Goal: Communication & Community: Answer question/provide support

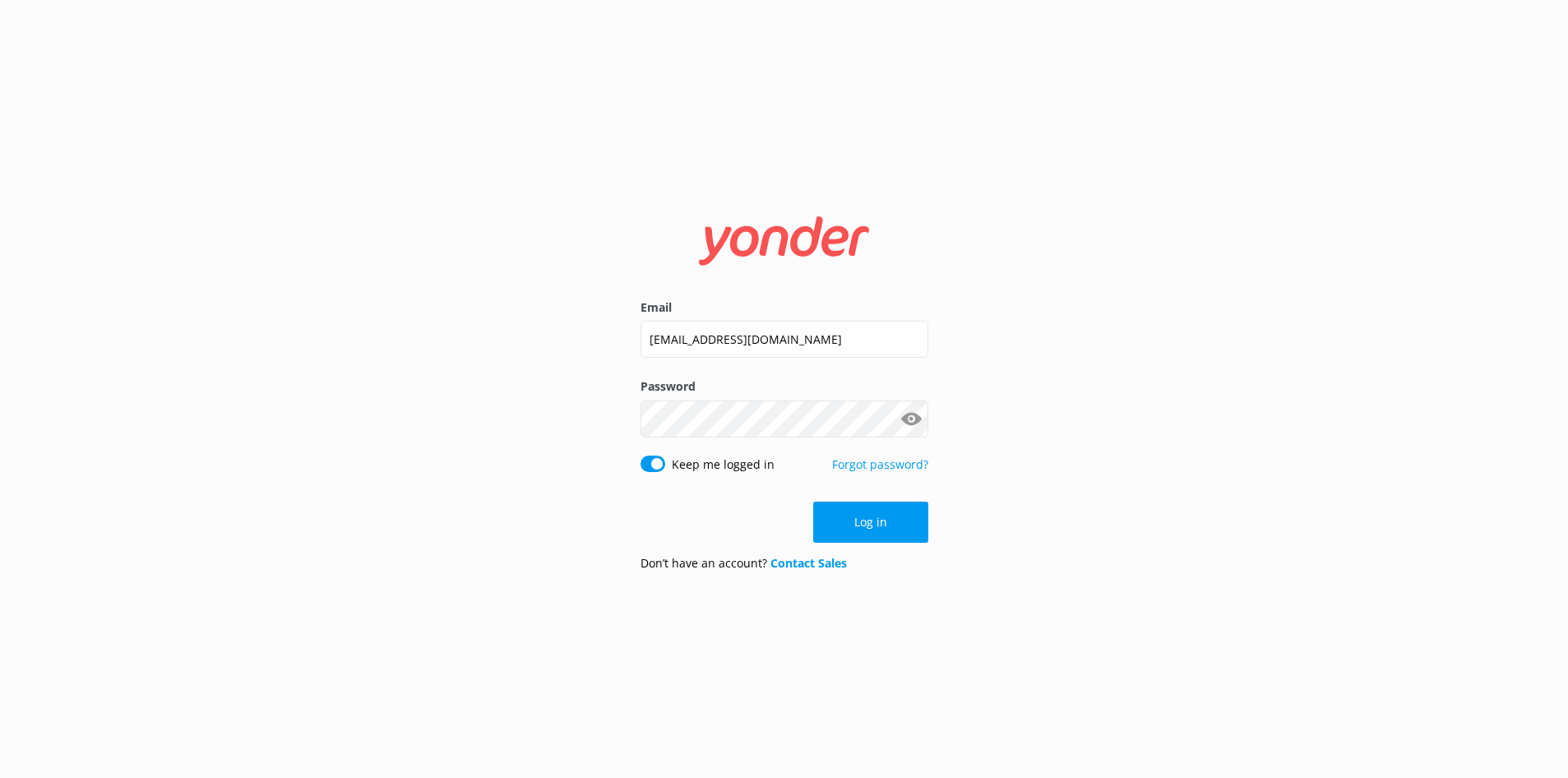
click at [910, 418] on button "Show password" at bounding box center [911, 418] width 33 height 33
drag, startPoint x: 832, startPoint y: 339, endPoint x: 632, endPoint y: 345, distance: 200.1
click at [632, 345] on div "Email [EMAIL_ADDRESS][DOMAIN_NAME] Password Show password Keep me logged in For…" at bounding box center [784, 389] width 329 height 390
type input "[EMAIL_ADDRESS][DOMAIN_NAME]"
click at [1247, 457] on div "Email [EMAIL_ADDRESS][DOMAIN_NAME] Password Show password Keep me logged in For…" at bounding box center [784, 389] width 1568 height 778
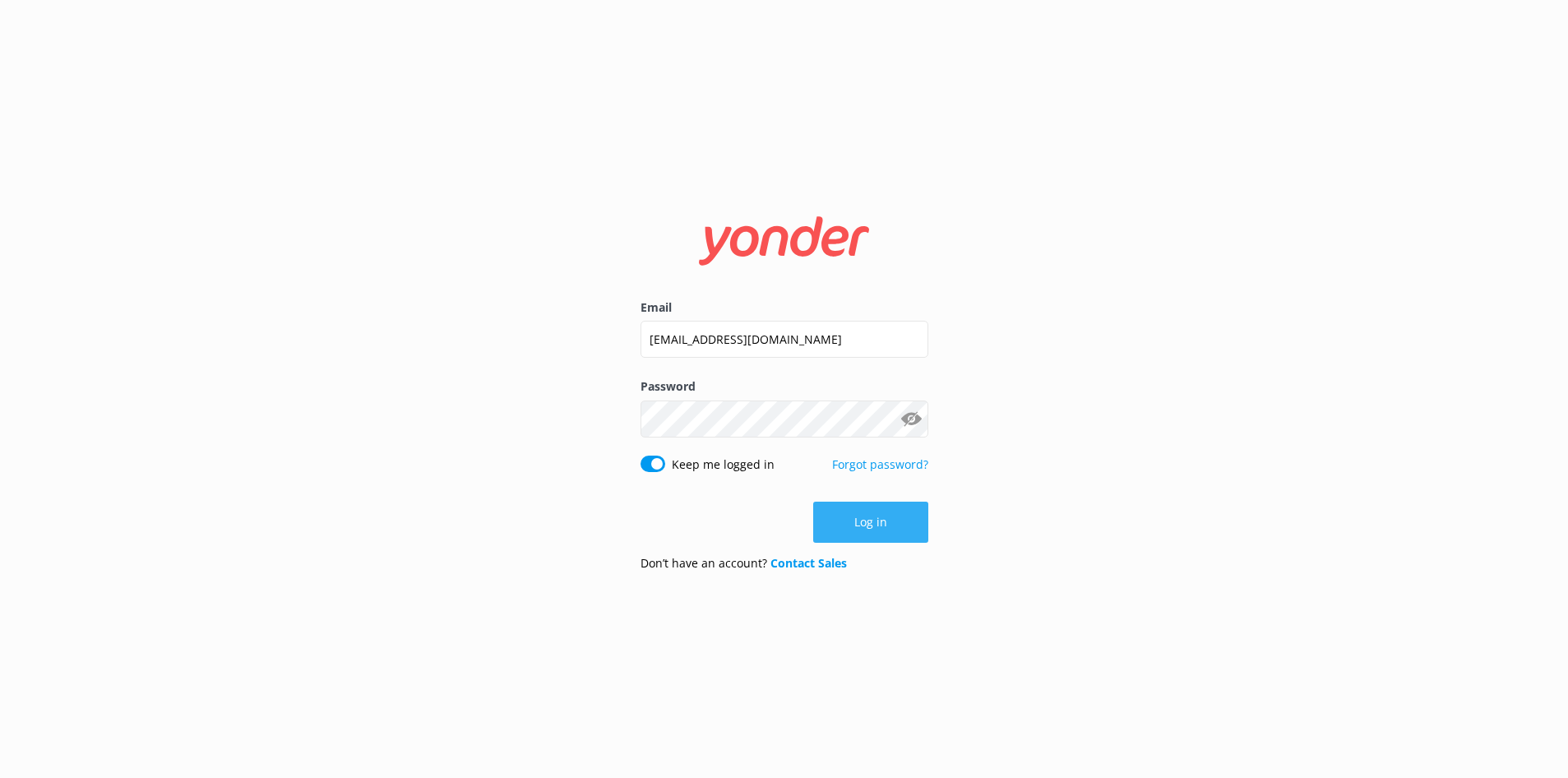
click at [868, 521] on button "Log in" at bounding box center [870, 522] width 115 height 41
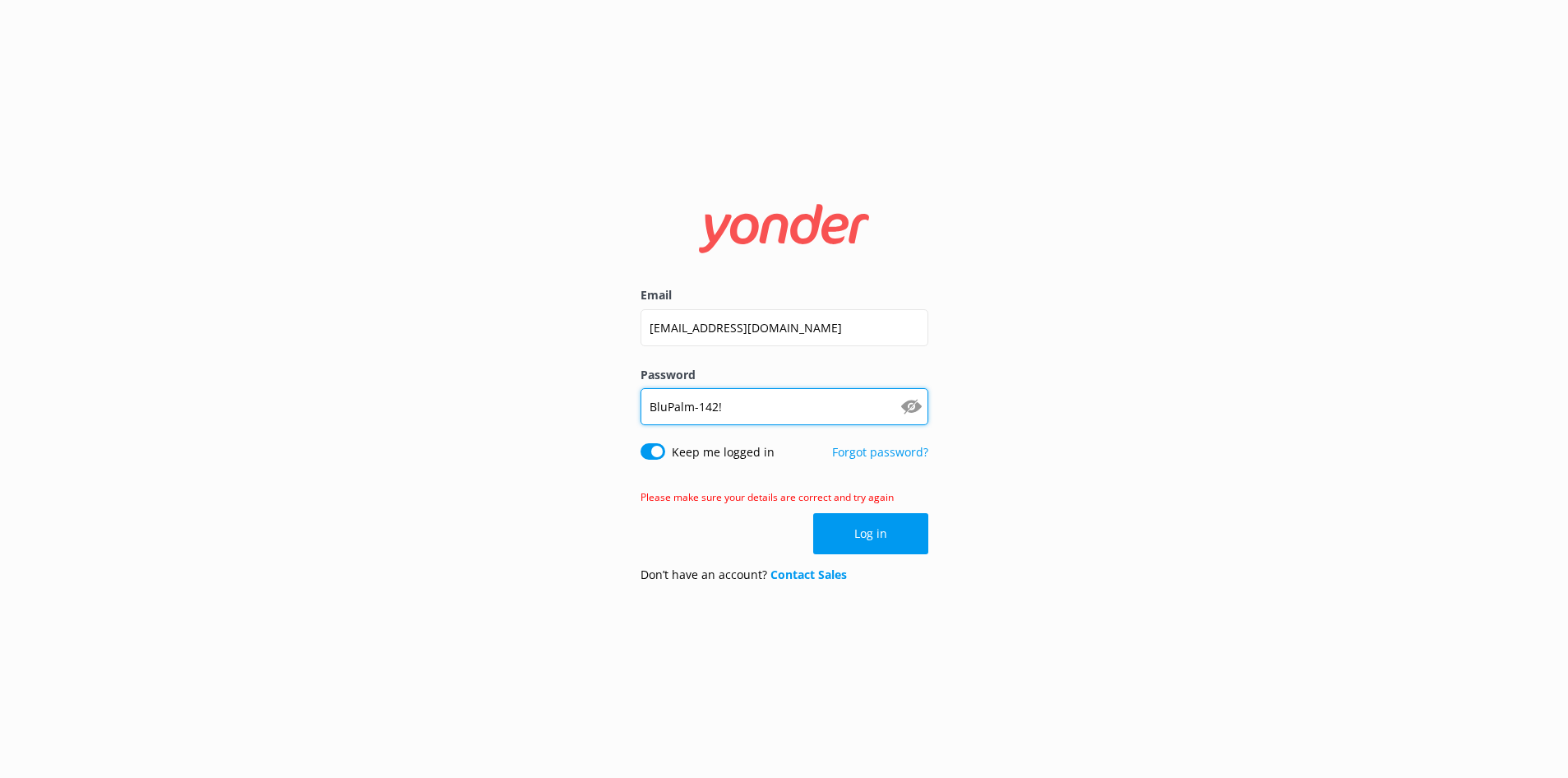
click at [666, 406] on input "BluPalm-142!" at bounding box center [784, 406] width 288 height 37
type input "BluePalm-142!"
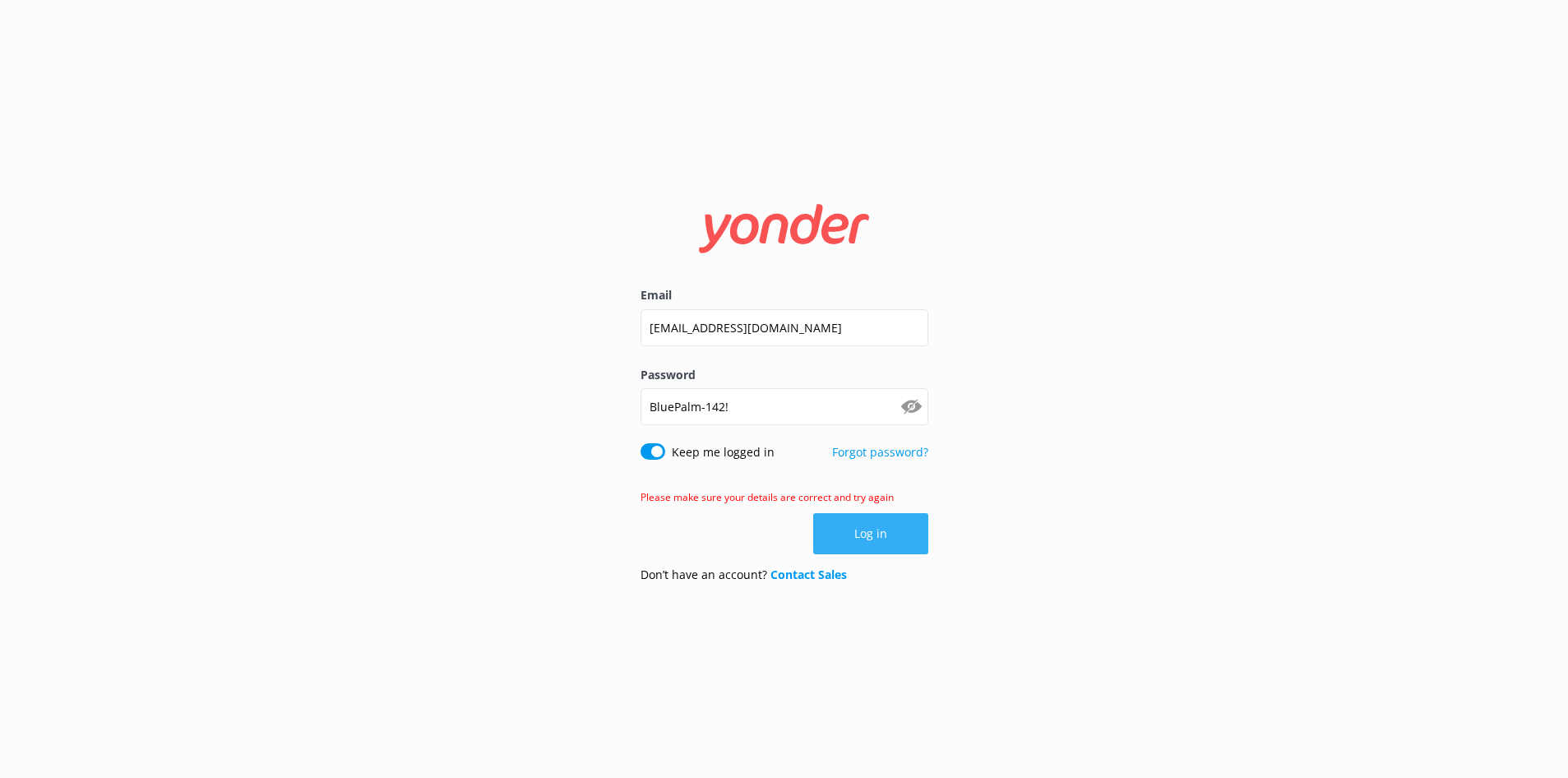
click at [863, 535] on button "Log in" at bounding box center [870, 534] width 115 height 41
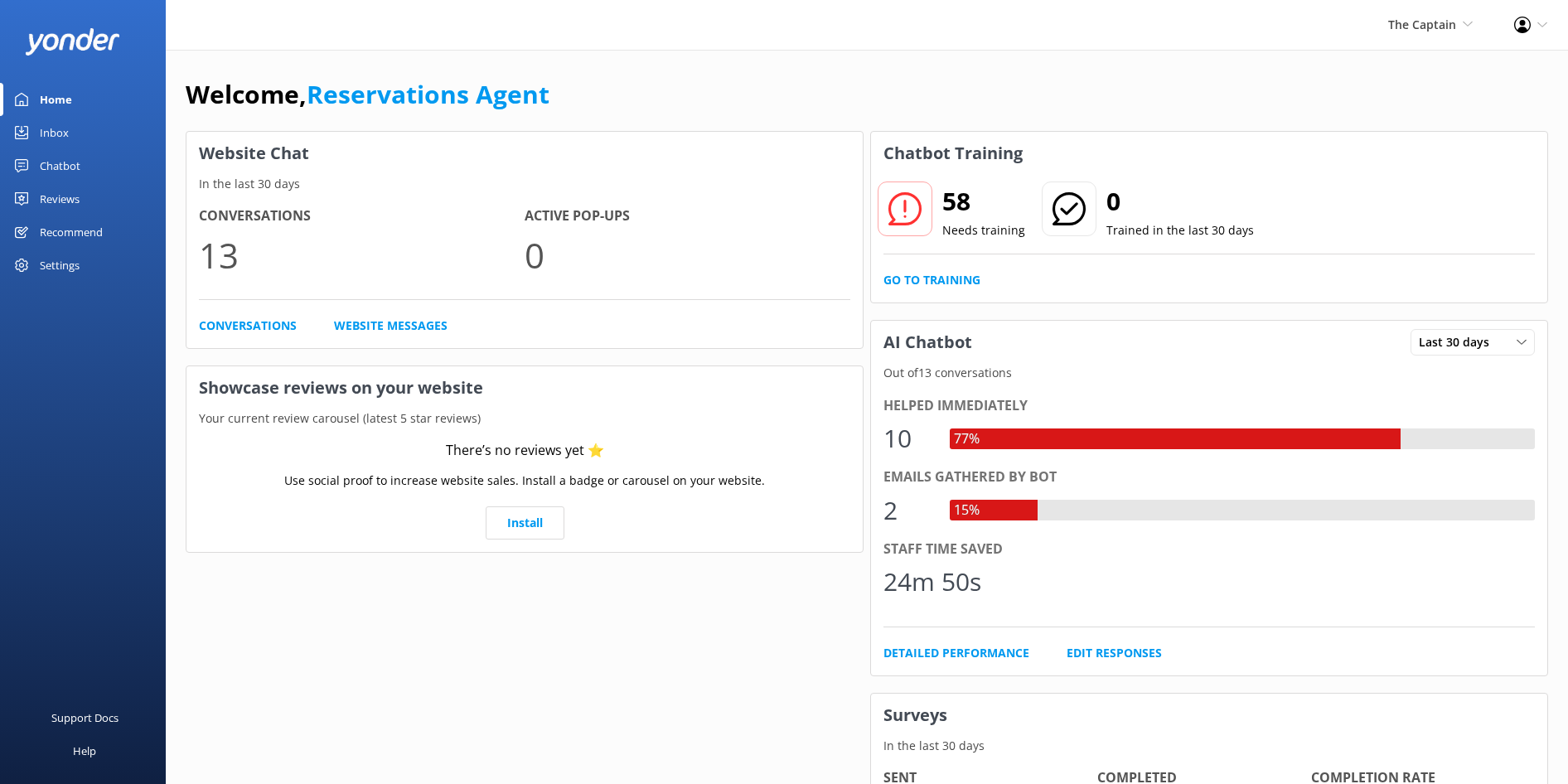
click at [46, 136] on div "Inbox" at bounding box center [54, 133] width 29 height 34
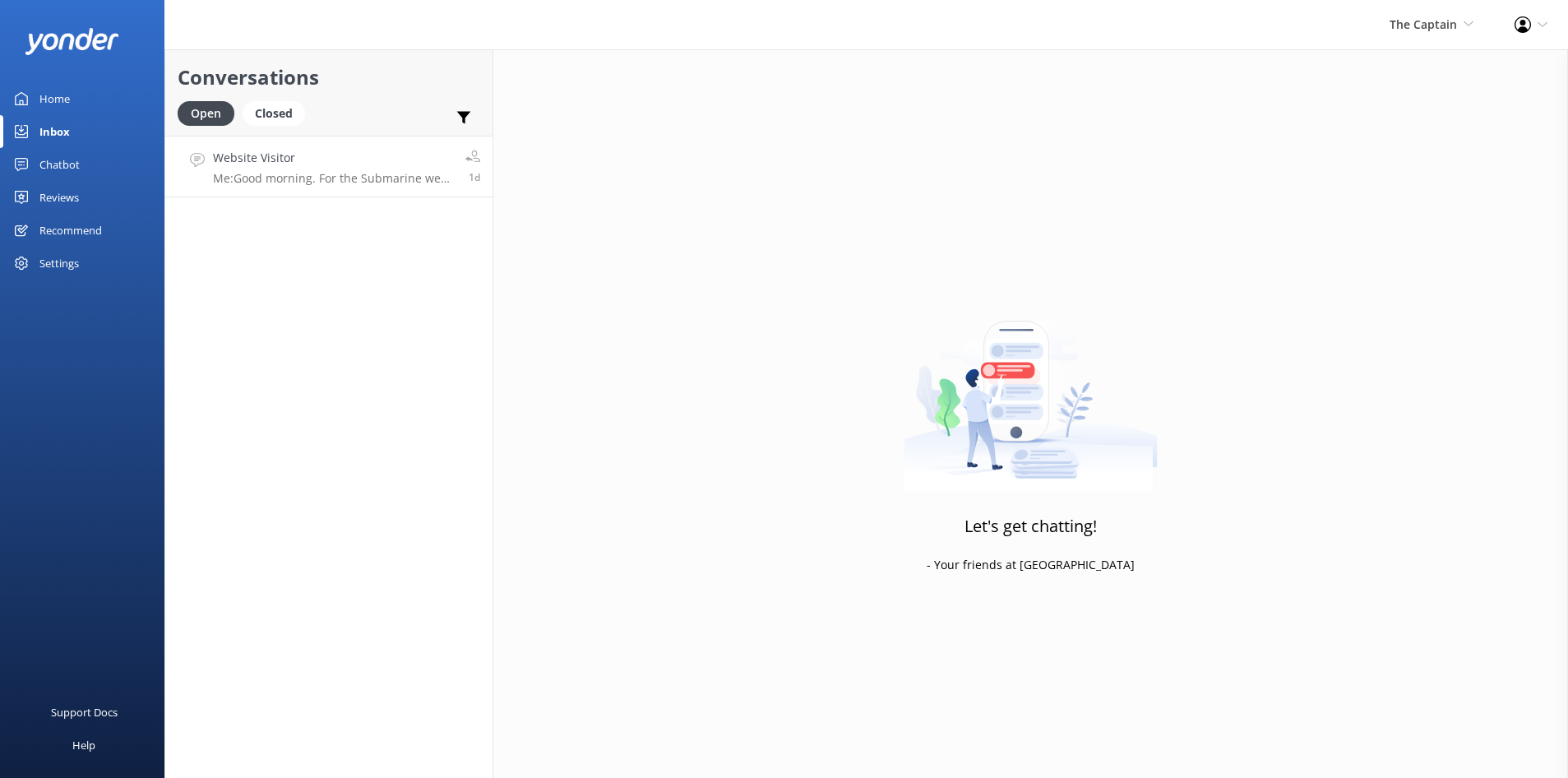
click at [364, 173] on p "Me: Good morning. For the Submarine we do not have transportation" at bounding box center [332, 178] width 240 height 15
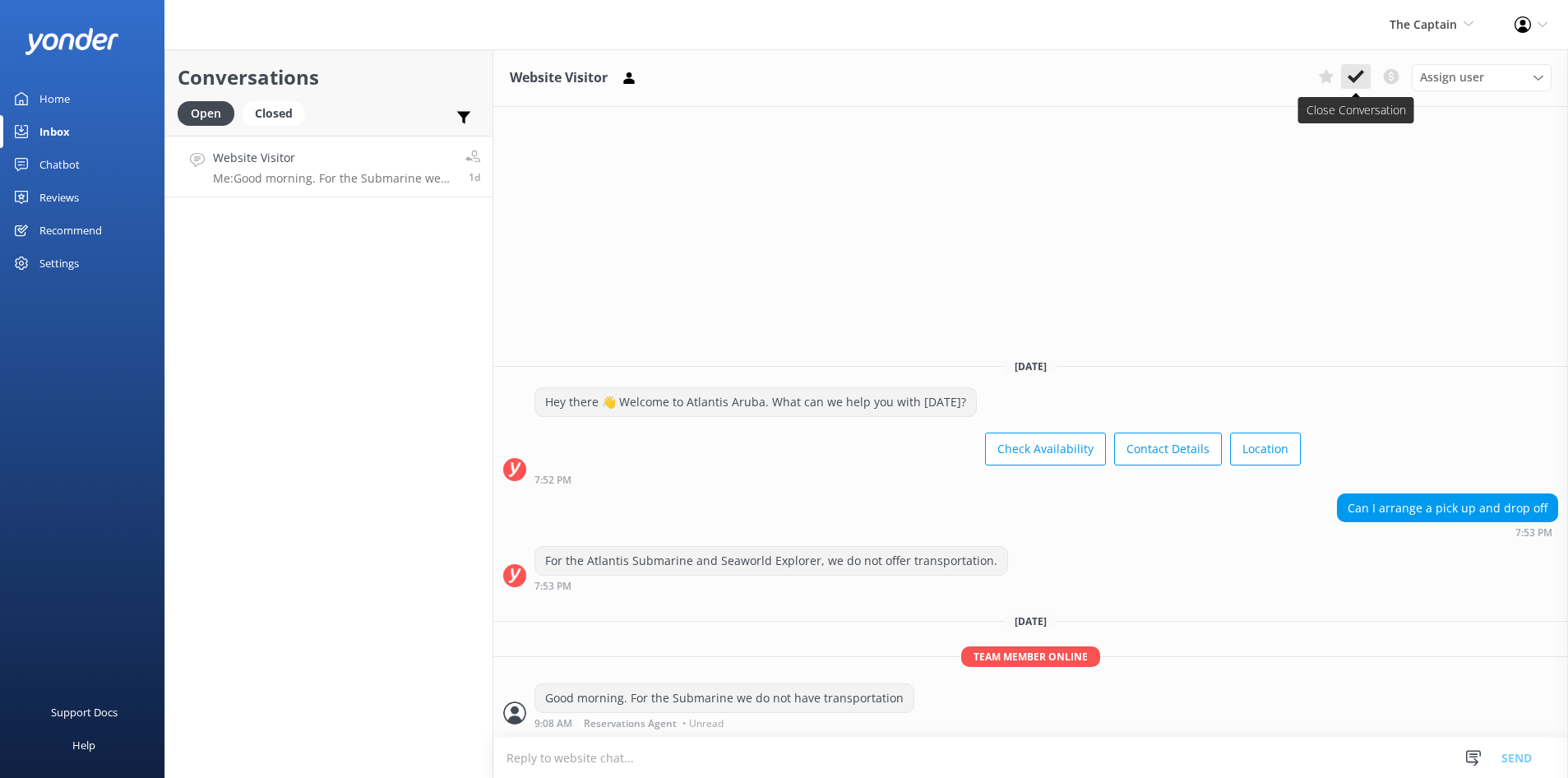
click at [1353, 79] on use at bounding box center [1355, 76] width 16 height 13
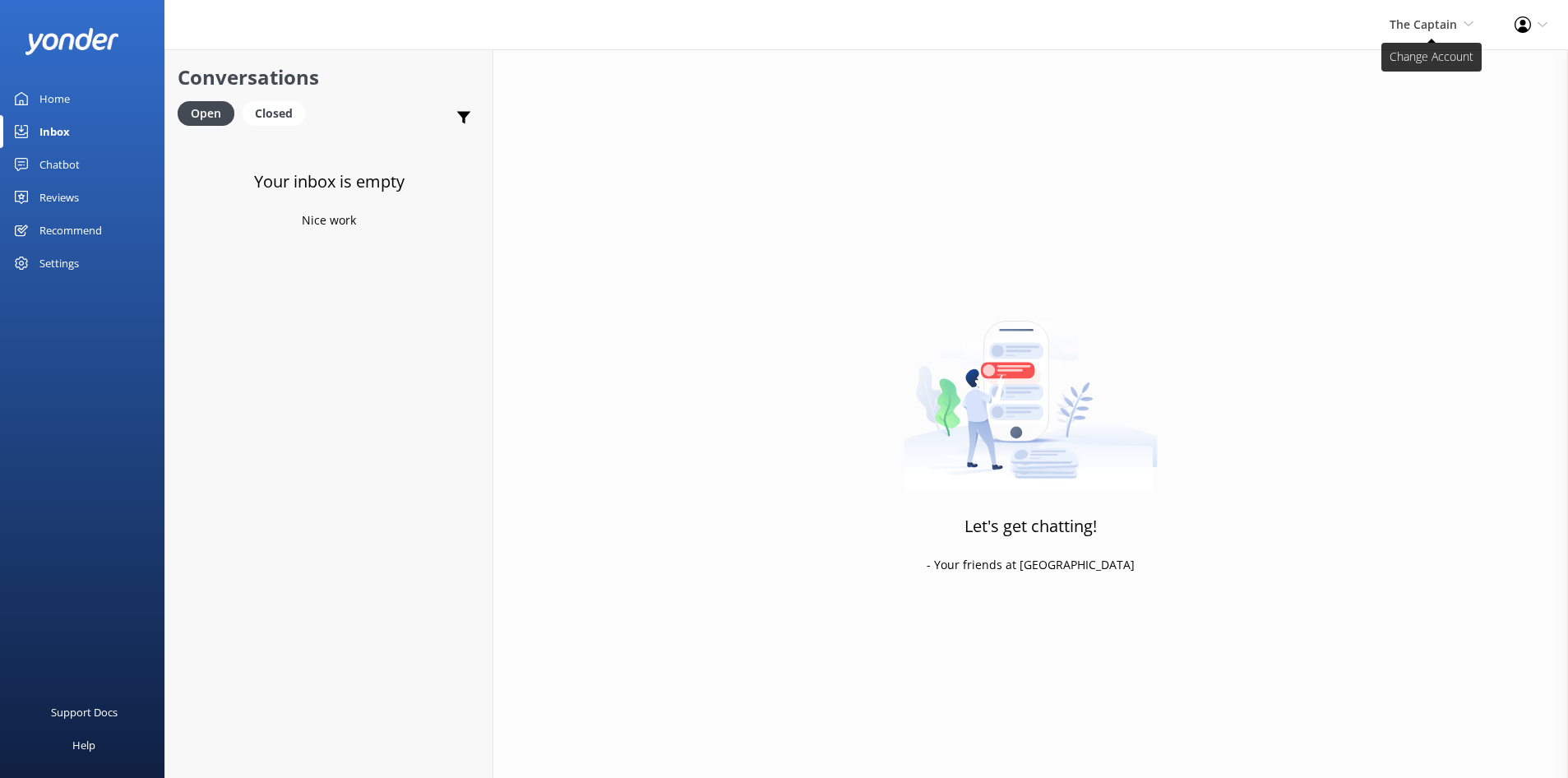
click at [1464, 26] on icon at bounding box center [1468, 24] width 10 height 10
click at [1396, 74] on link "De [GEOGRAPHIC_DATA]" at bounding box center [1412, 71] width 165 height 39
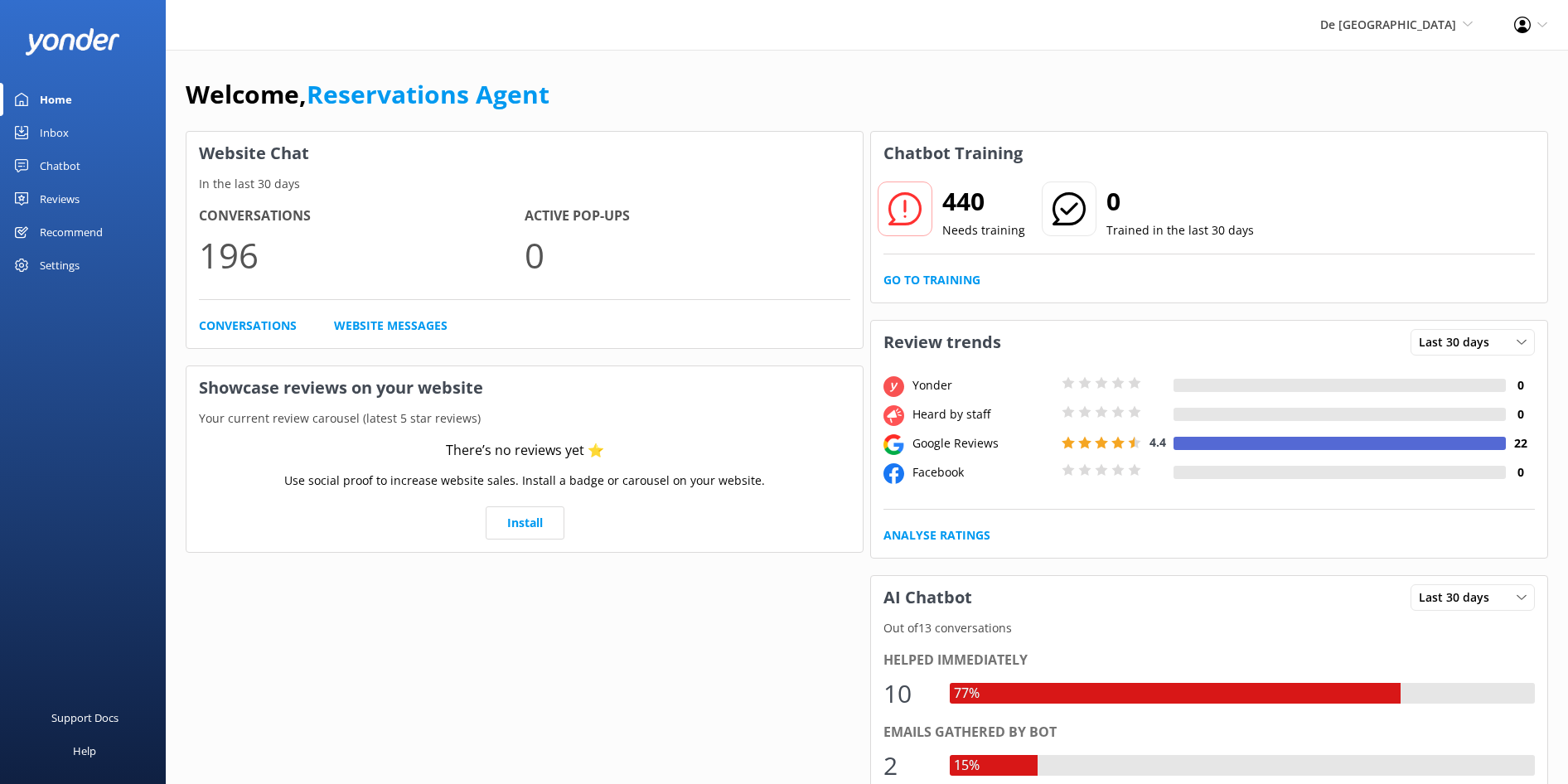
click at [62, 139] on div "Inbox" at bounding box center [54, 133] width 29 height 34
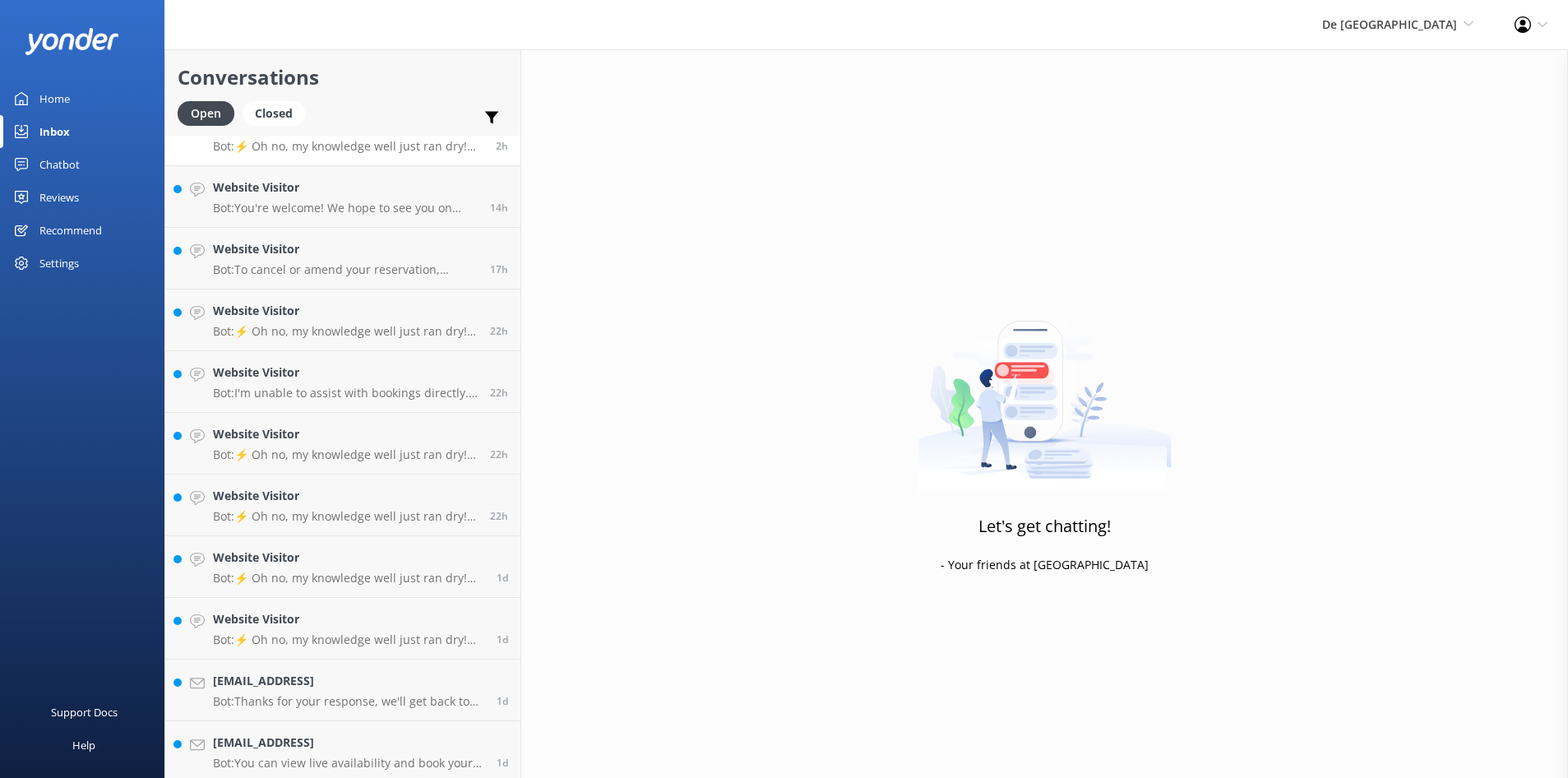
scroll to position [221, 0]
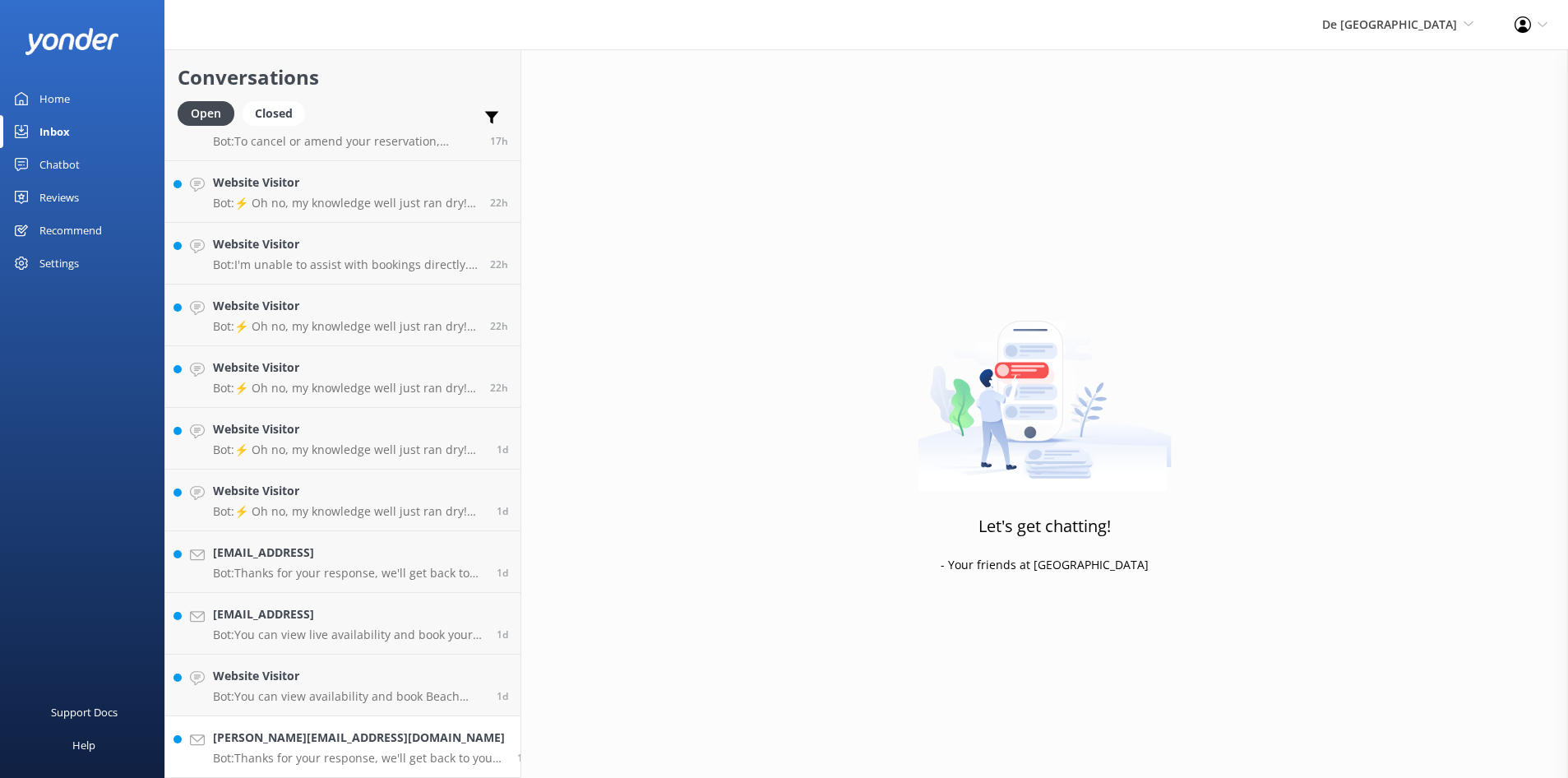
click at [371, 741] on h4 "Giannegijaa@hotmail.com" at bounding box center [359, 737] width 292 height 18
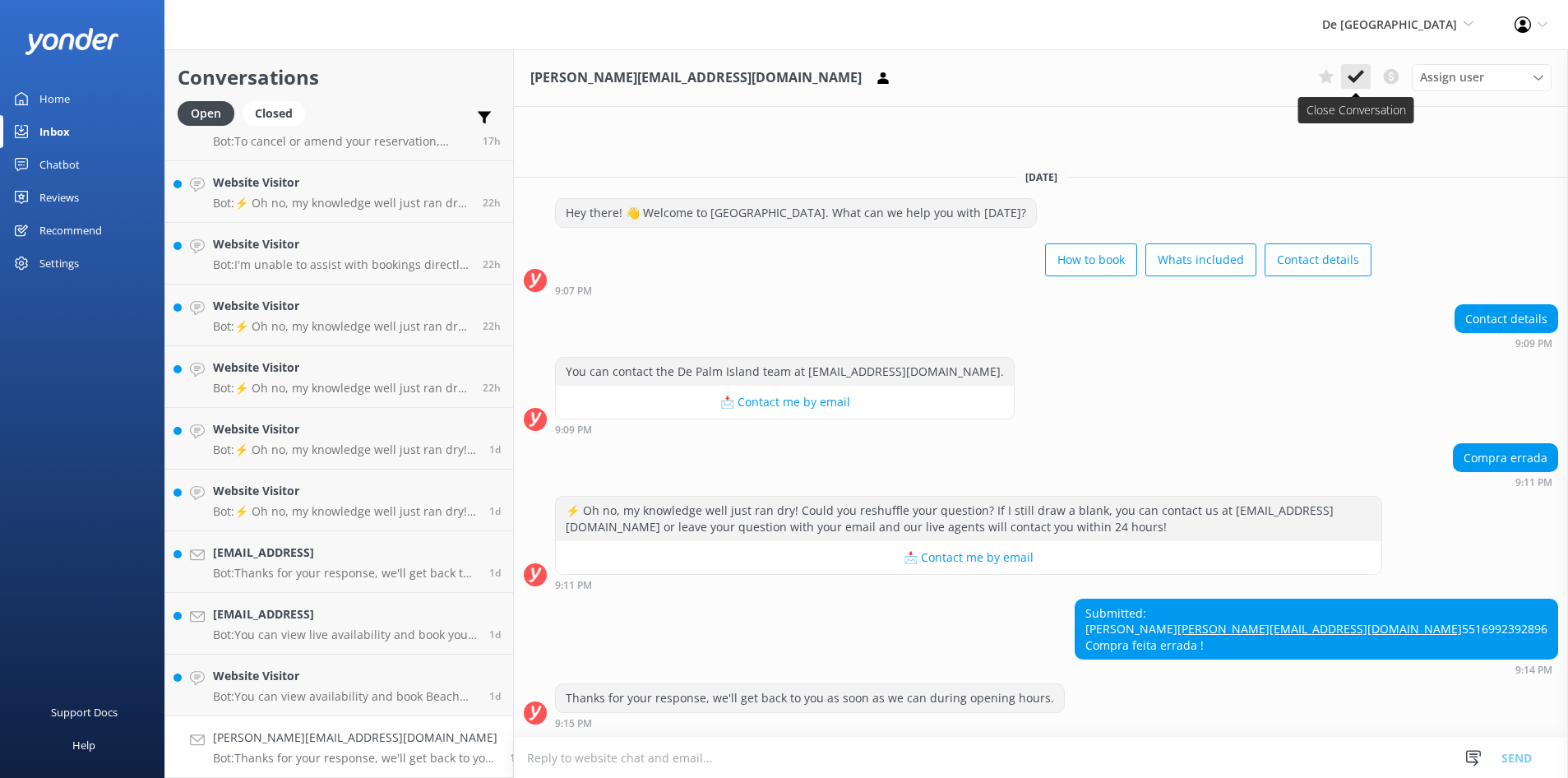
click at [1349, 79] on icon at bounding box center [1355, 76] width 16 height 16
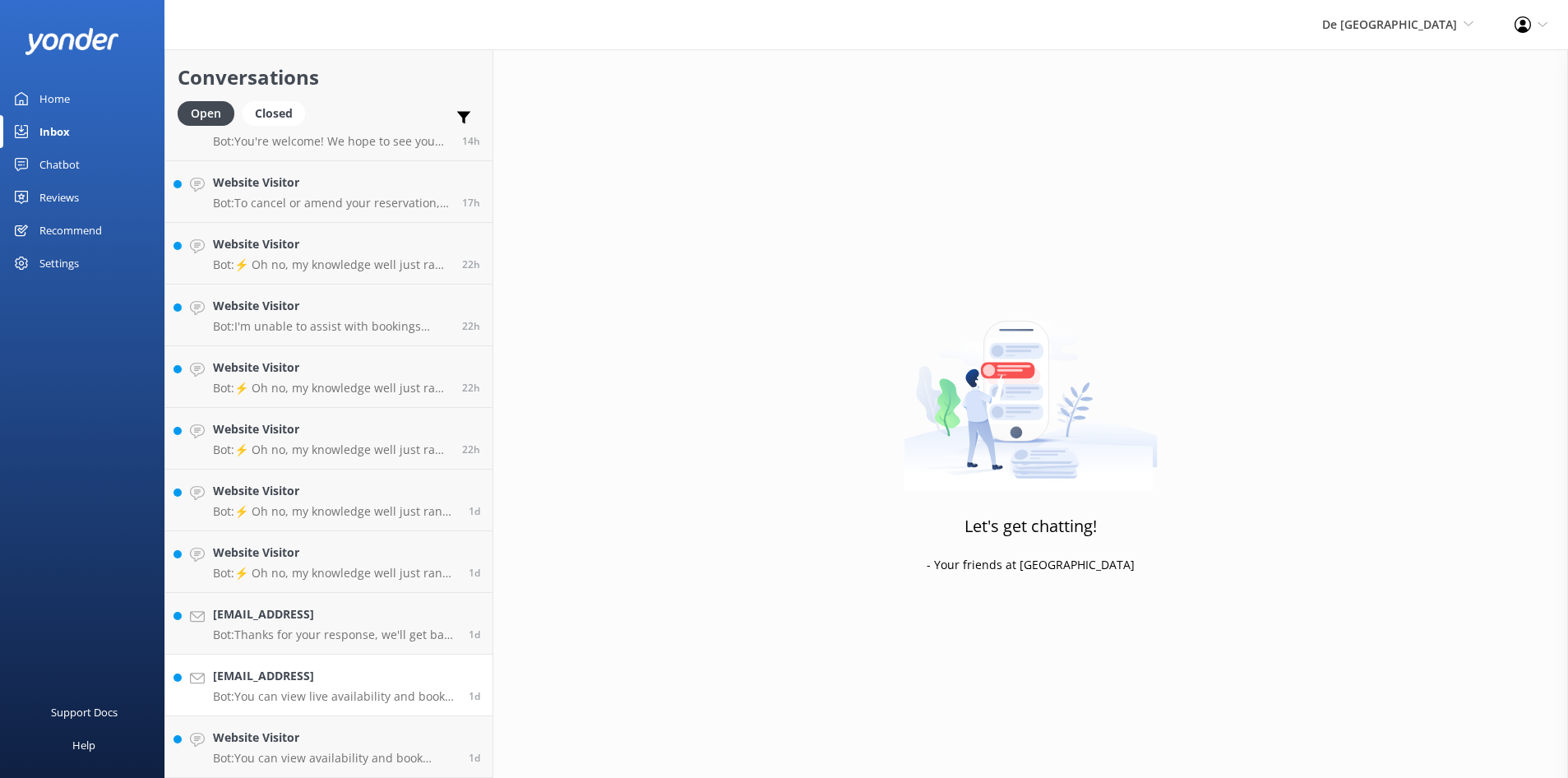
scroll to position [160, 0]
click at [302, 746] on h4 "Website Visitor" at bounding box center [334, 737] width 243 height 18
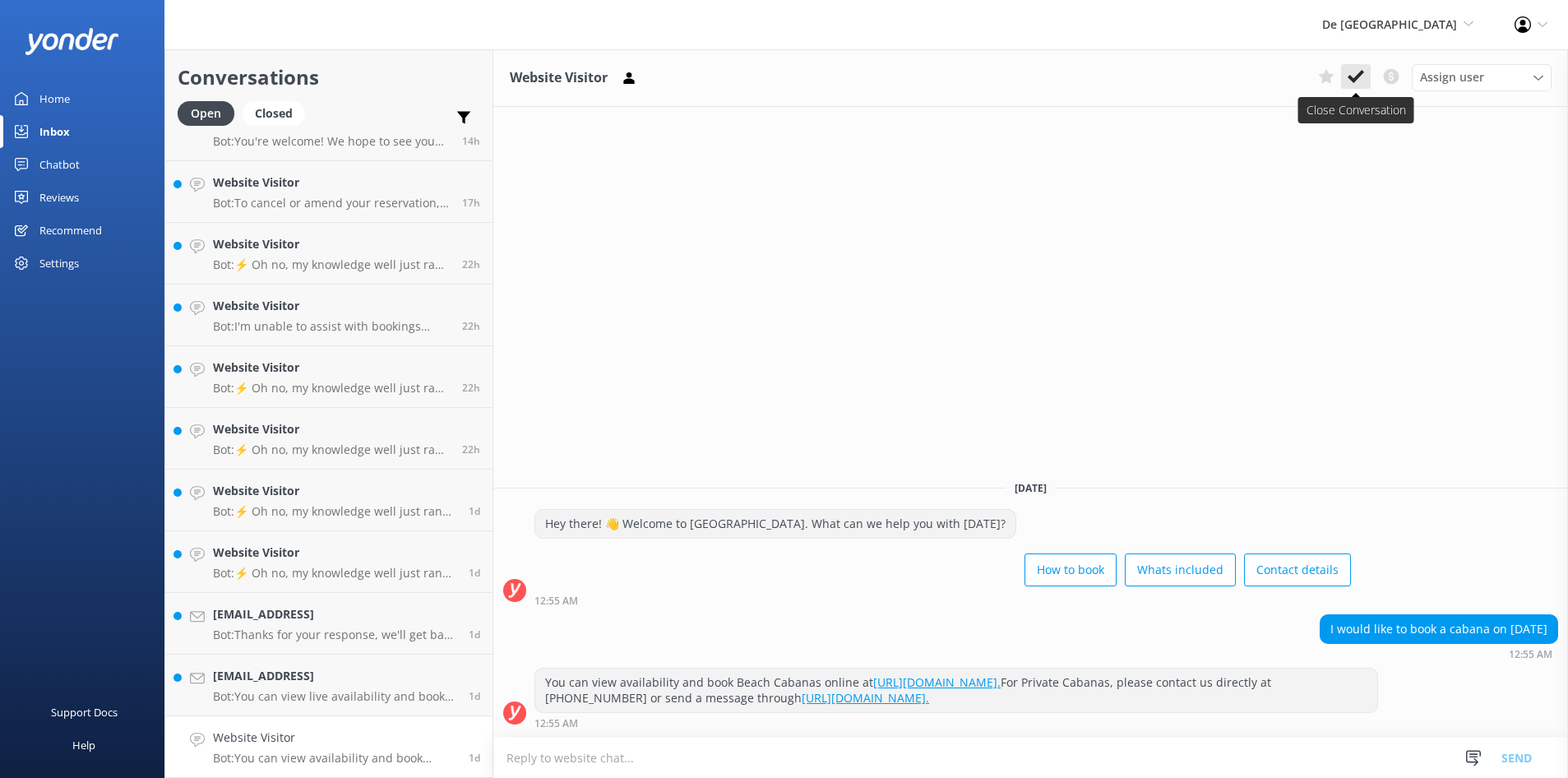
click at [1352, 76] on icon at bounding box center [1355, 76] width 16 height 16
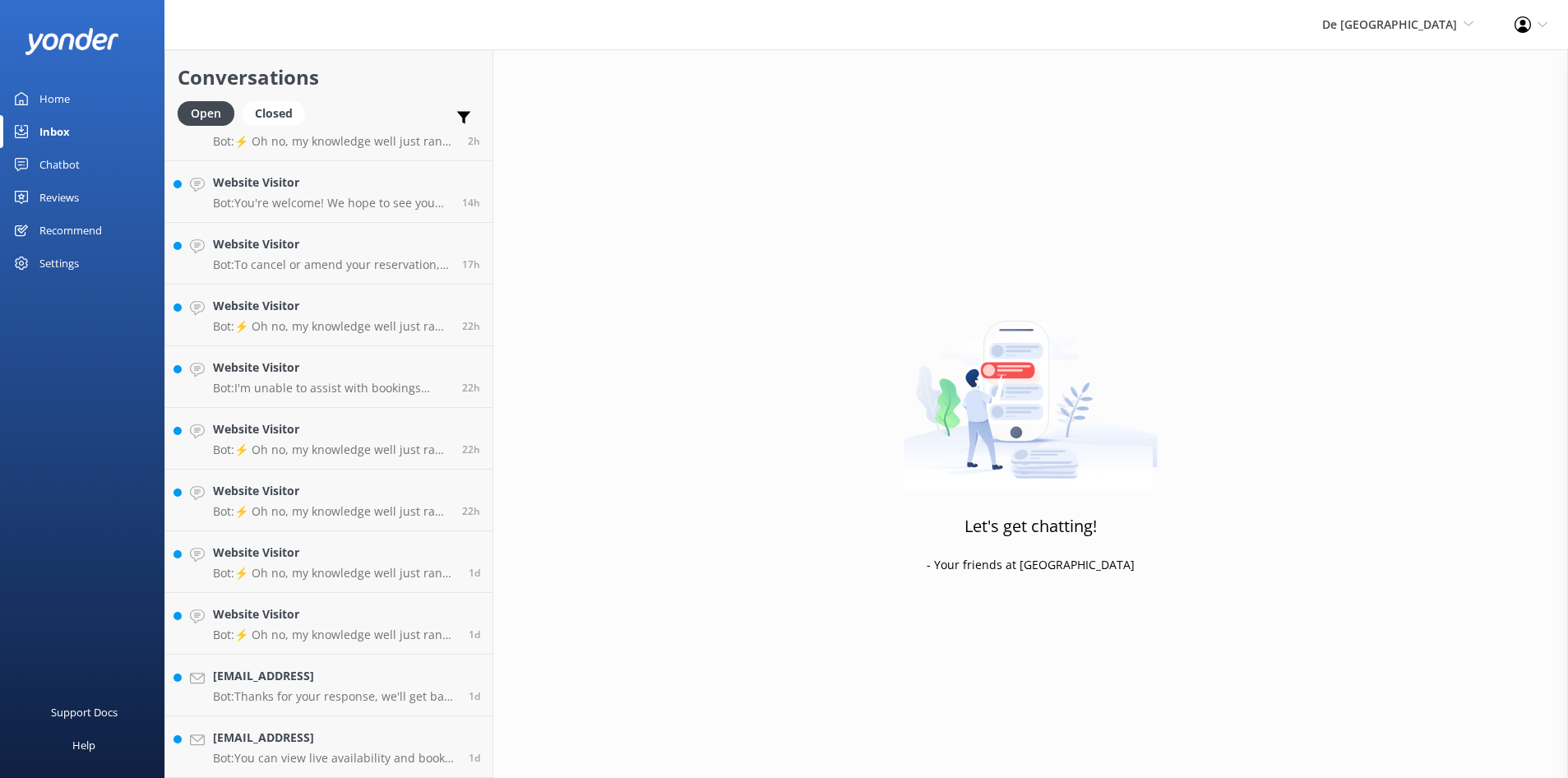
scroll to position [98, 0]
drag, startPoint x: 308, startPoint y: 735, endPoint x: 331, endPoint y: 728, distance: 24.0
click at [308, 736] on h4 "sample@email.tst" at bounding box center [334, 737] width 243 height 18
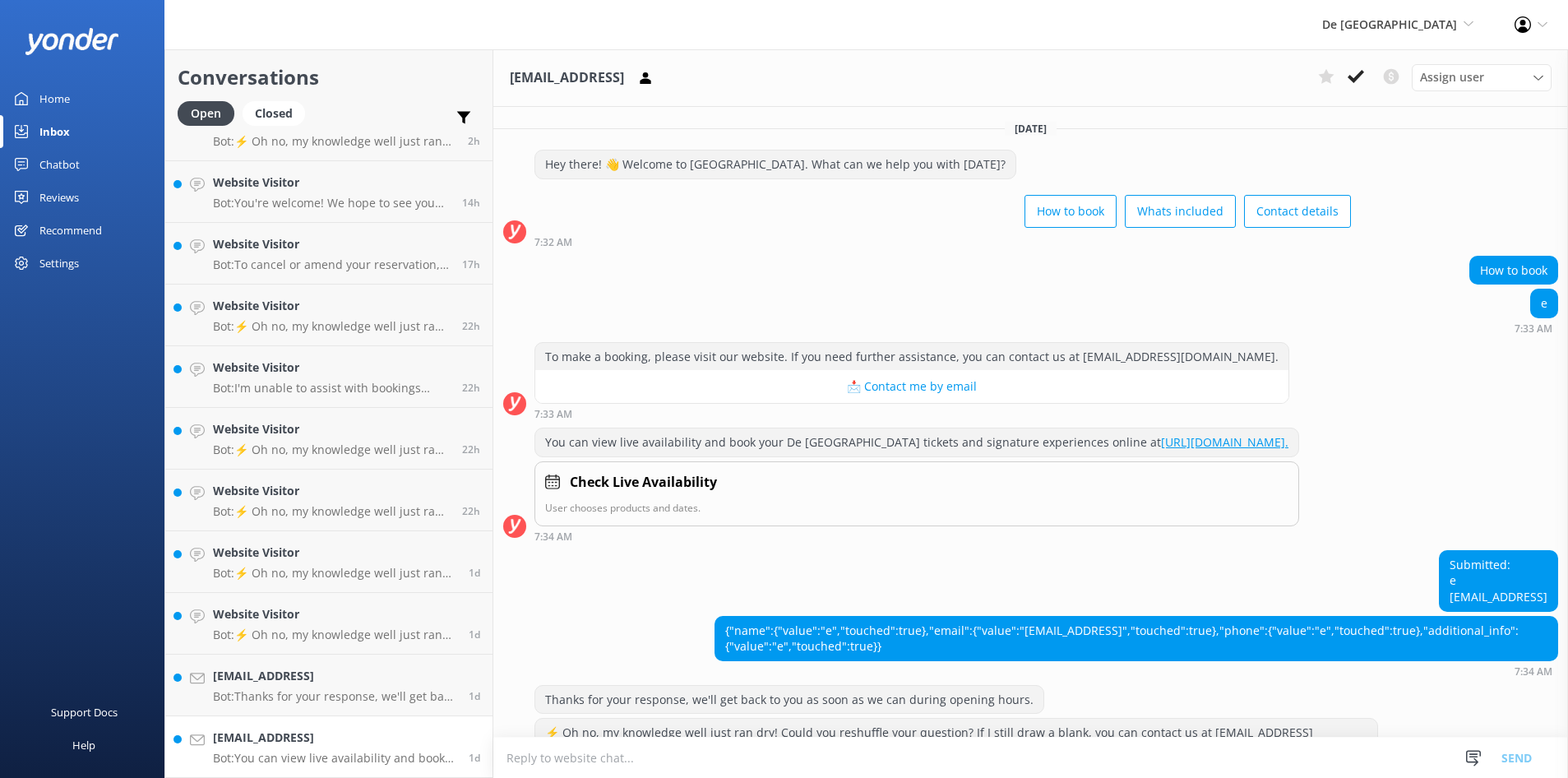
scroll to position [291, 0]
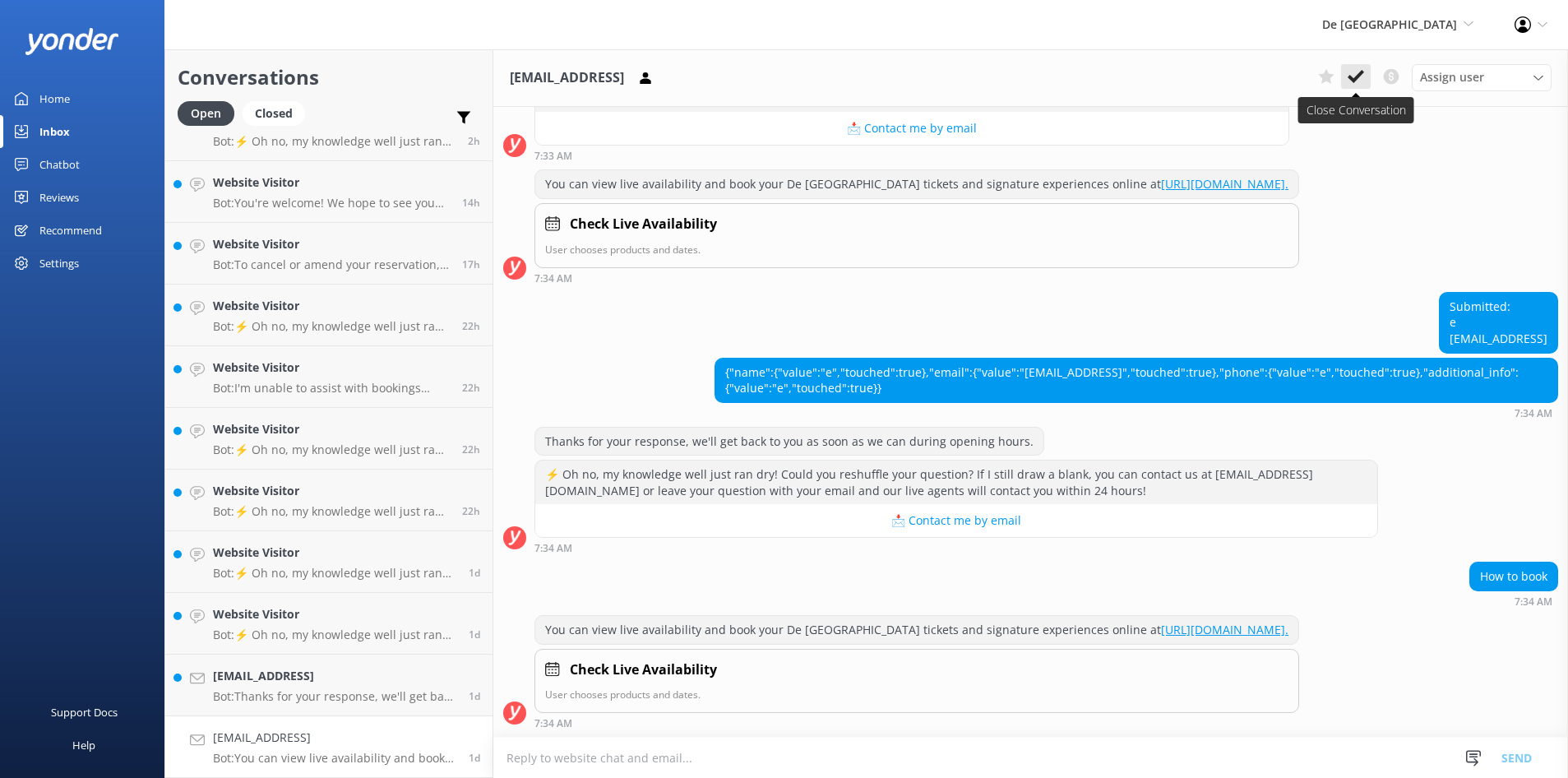
click at [1353, 77] on icon at bounding box center [1355, 76] width 16 height 16
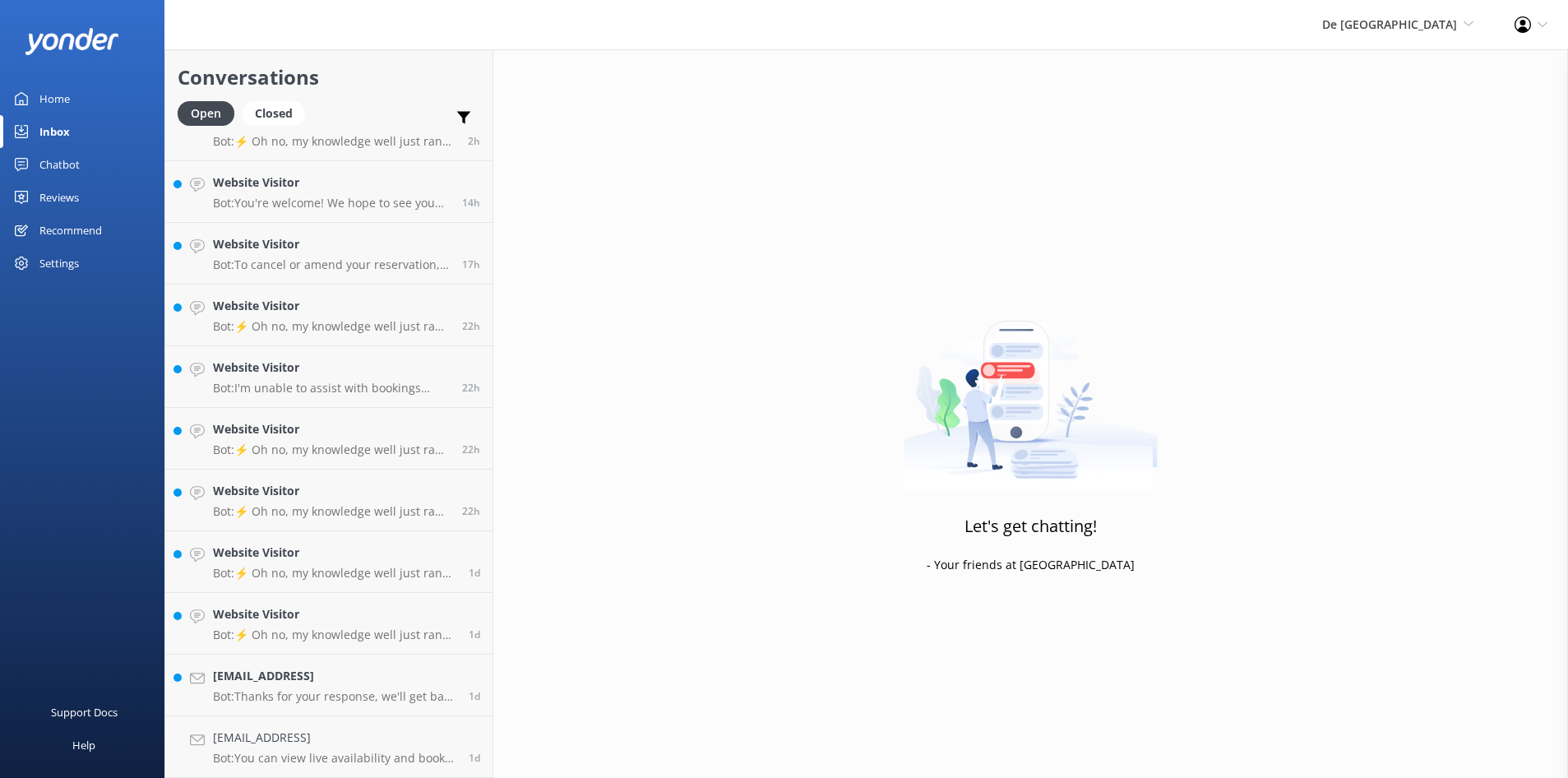
scroll to position [36, 0]
click at [251, 748] on div "sample@email.tst Bot: Thanks for your response, we'll get back to you as soon a…" at bounding box center [334, 746] width 243 height 36
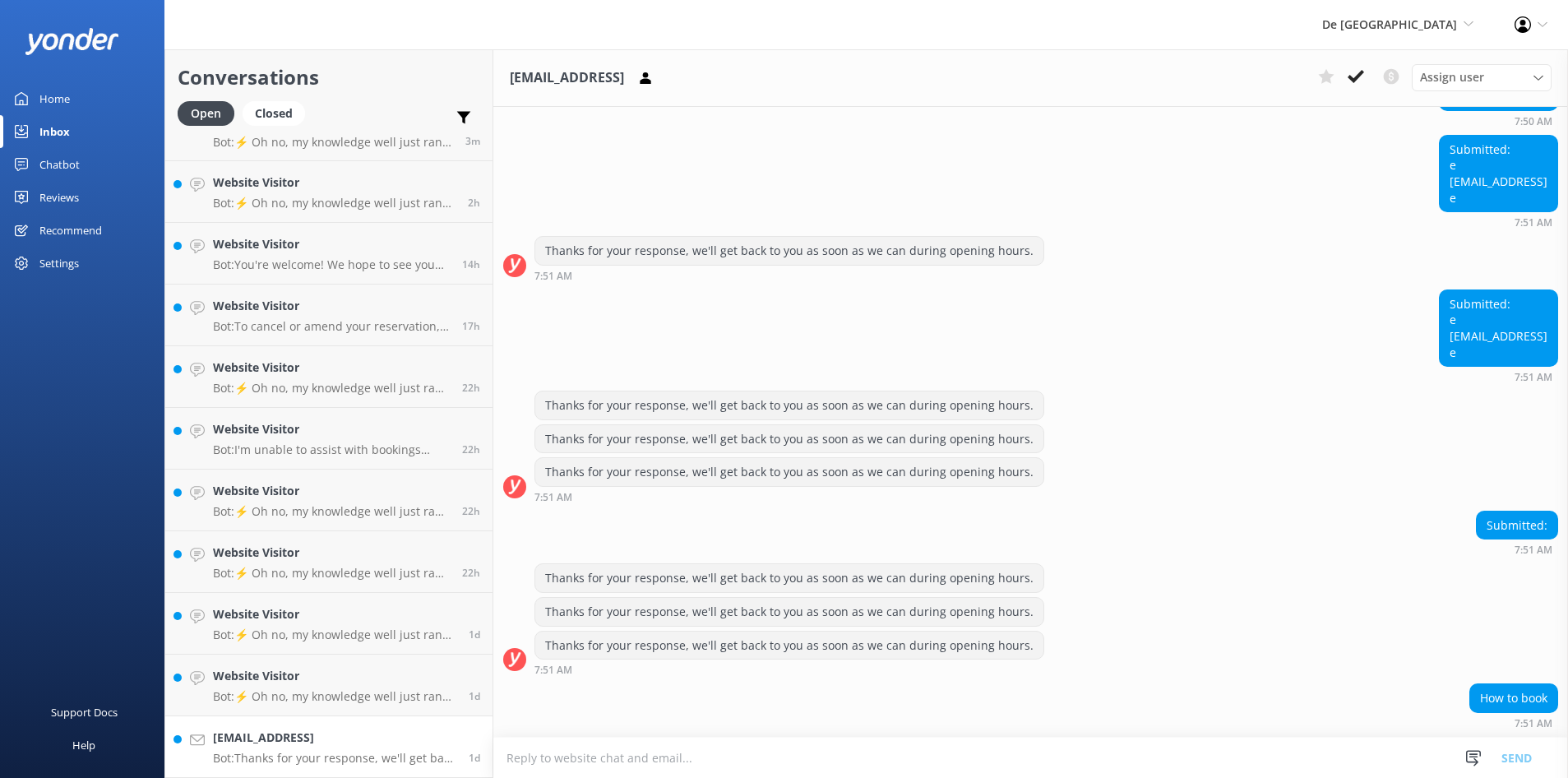
scroll to position [3164, 0]
click at [1354, 80] on use at bounding box center [1355, 76] width 16 height 13
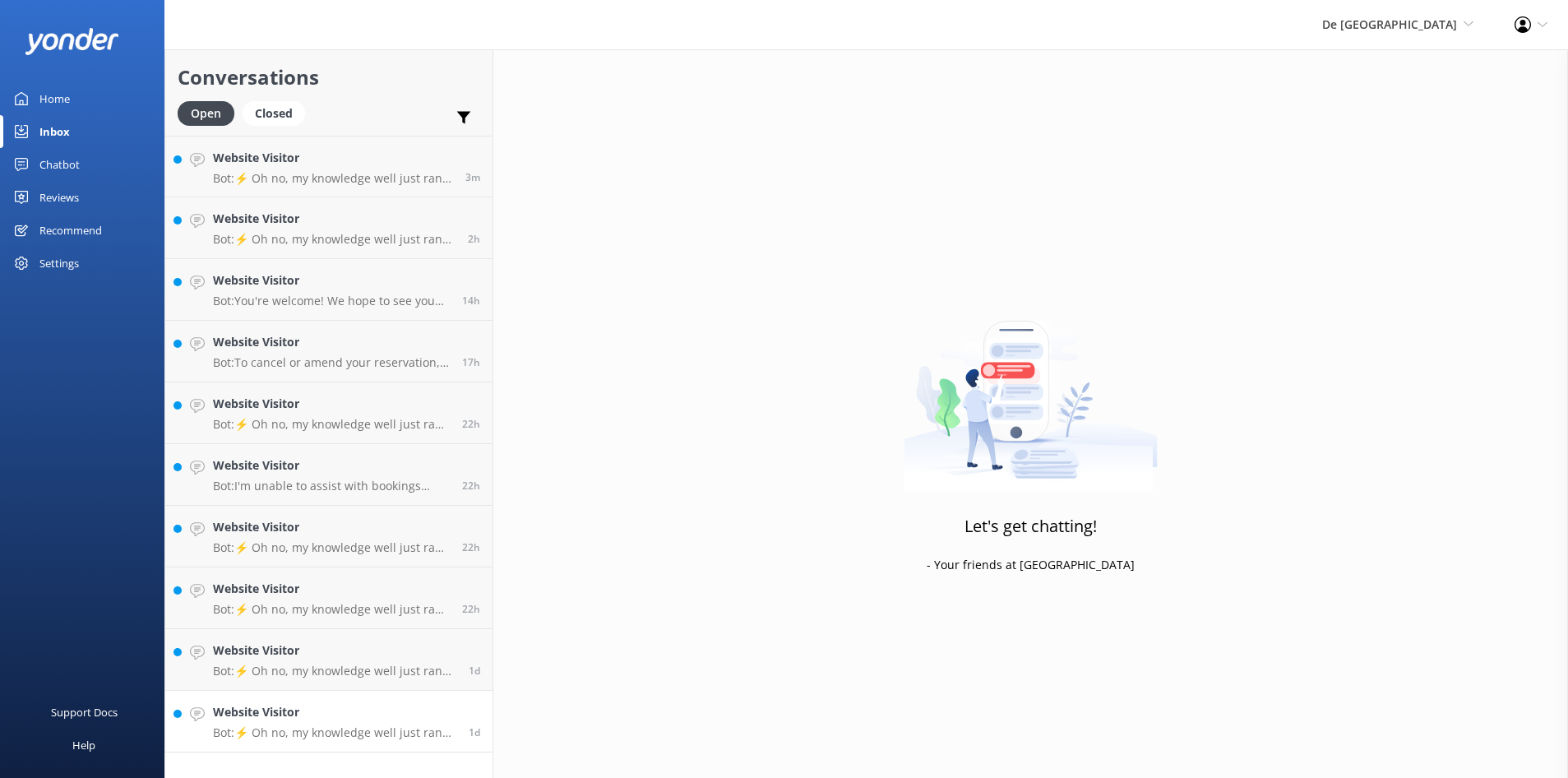
click at [409, 716] on h4 "Website Visitor" at bounding box center [334, 711] width 243 height 18
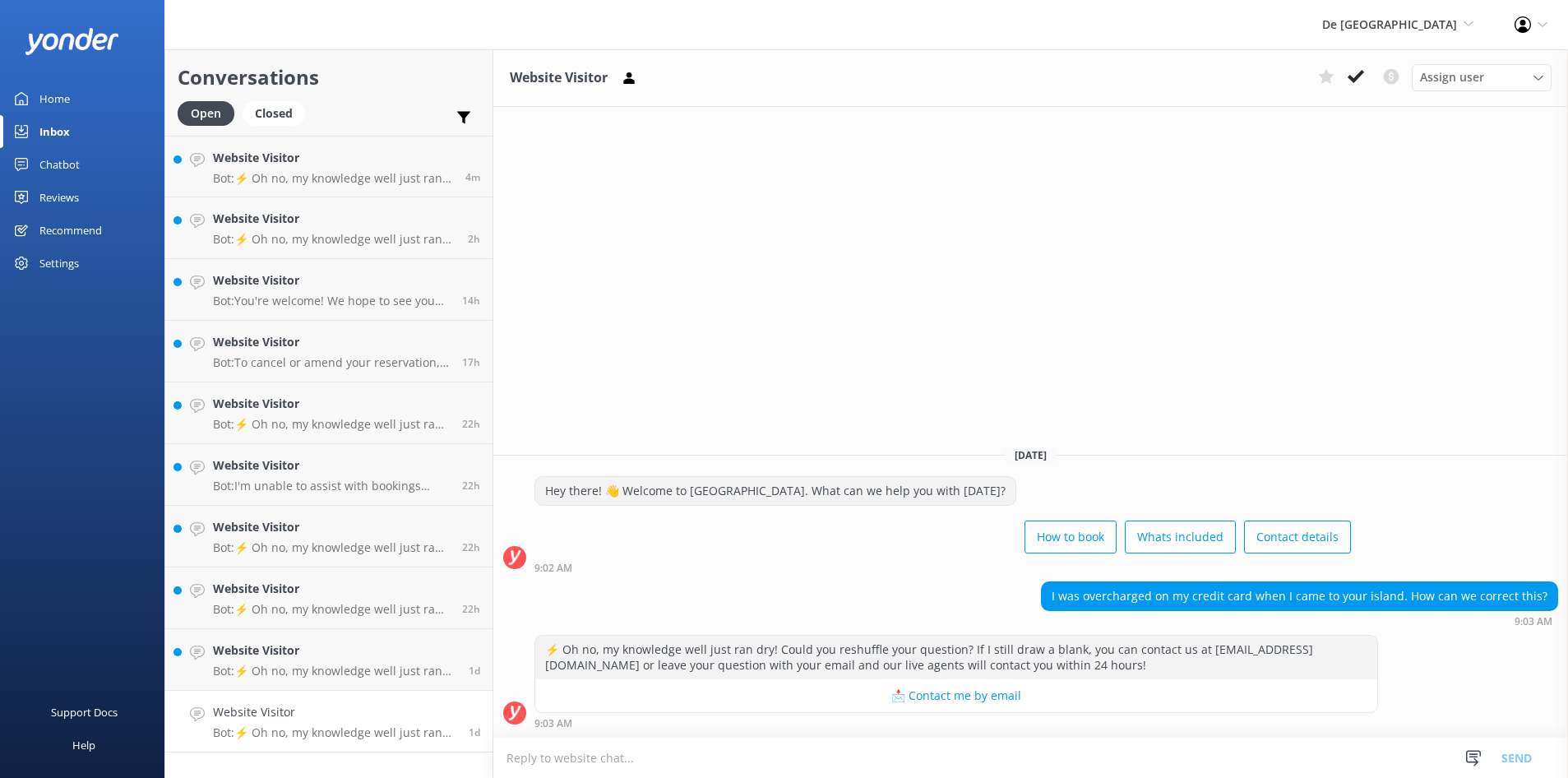
click at [554, 763] on textarea at bounding box center [1031, 757] width 1074 height 40
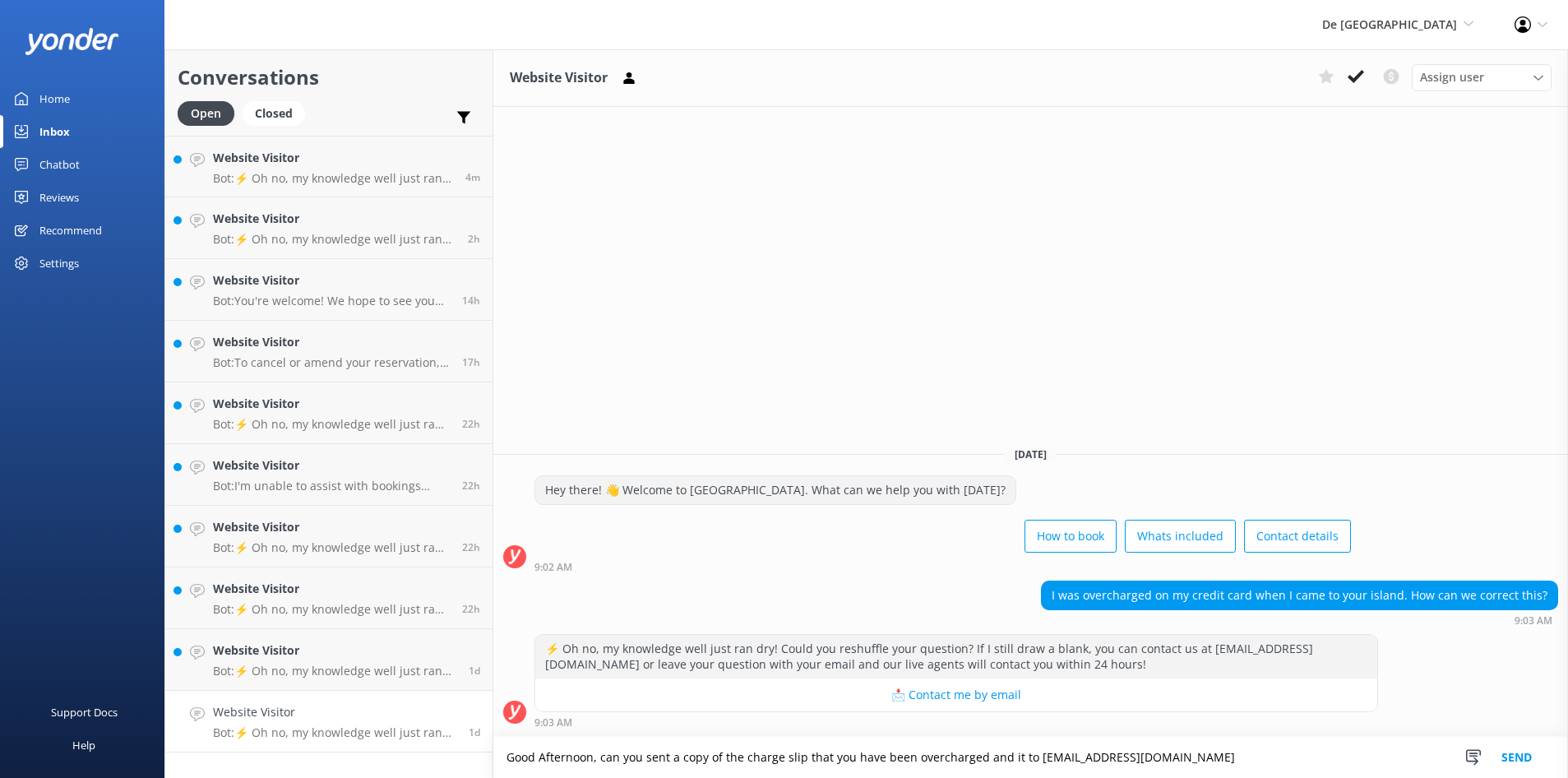
type textarea "Good Afternoon, can you sent a copy of the charge slip that you have been overc…"
click at [1508, 757] on button "Send" at bounding box center [1516, 757] width 61 height 41
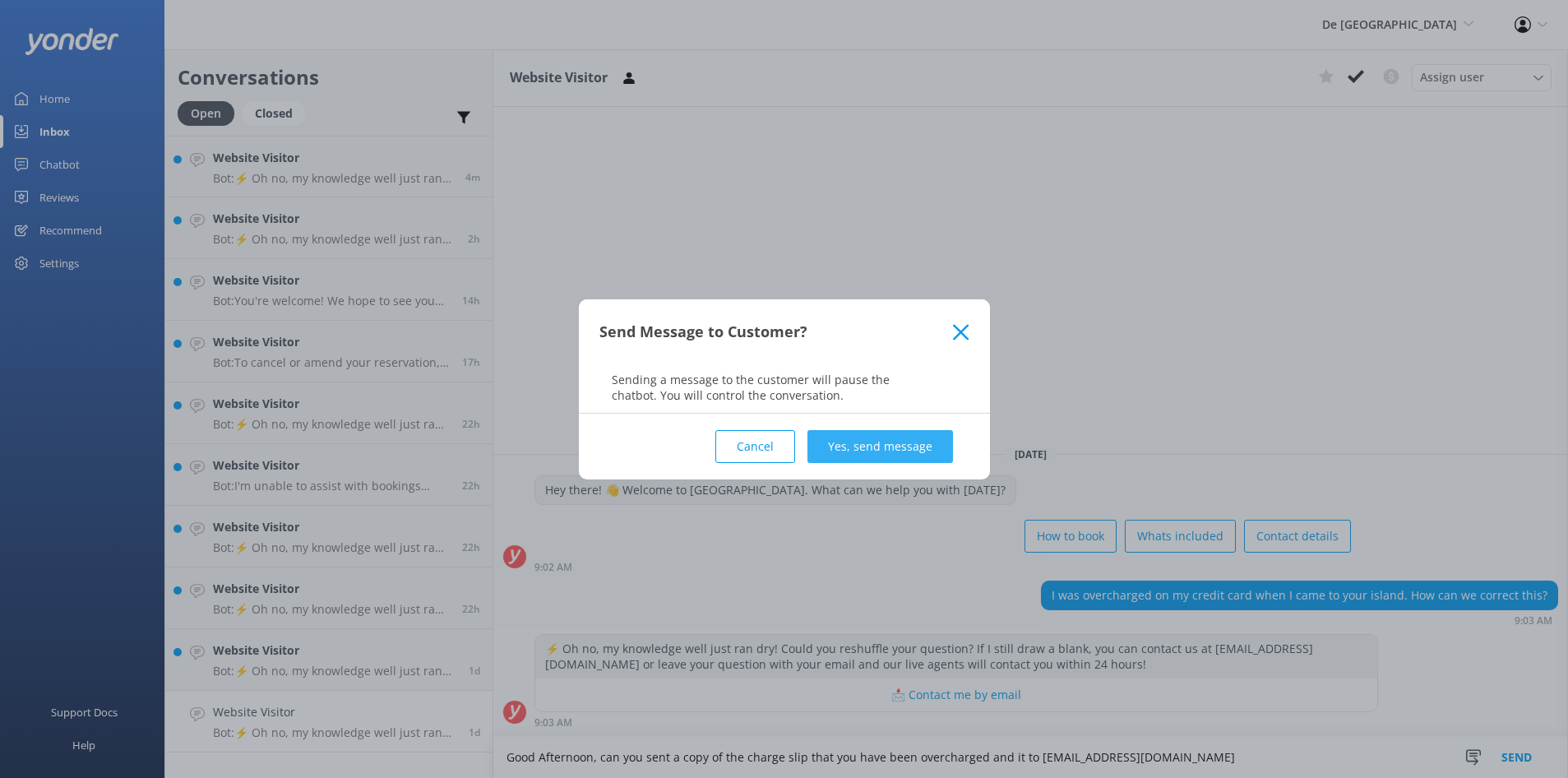
click at [862, 443] on button "Yes, send message" at bounding box center [880, 446] width 145 height 33
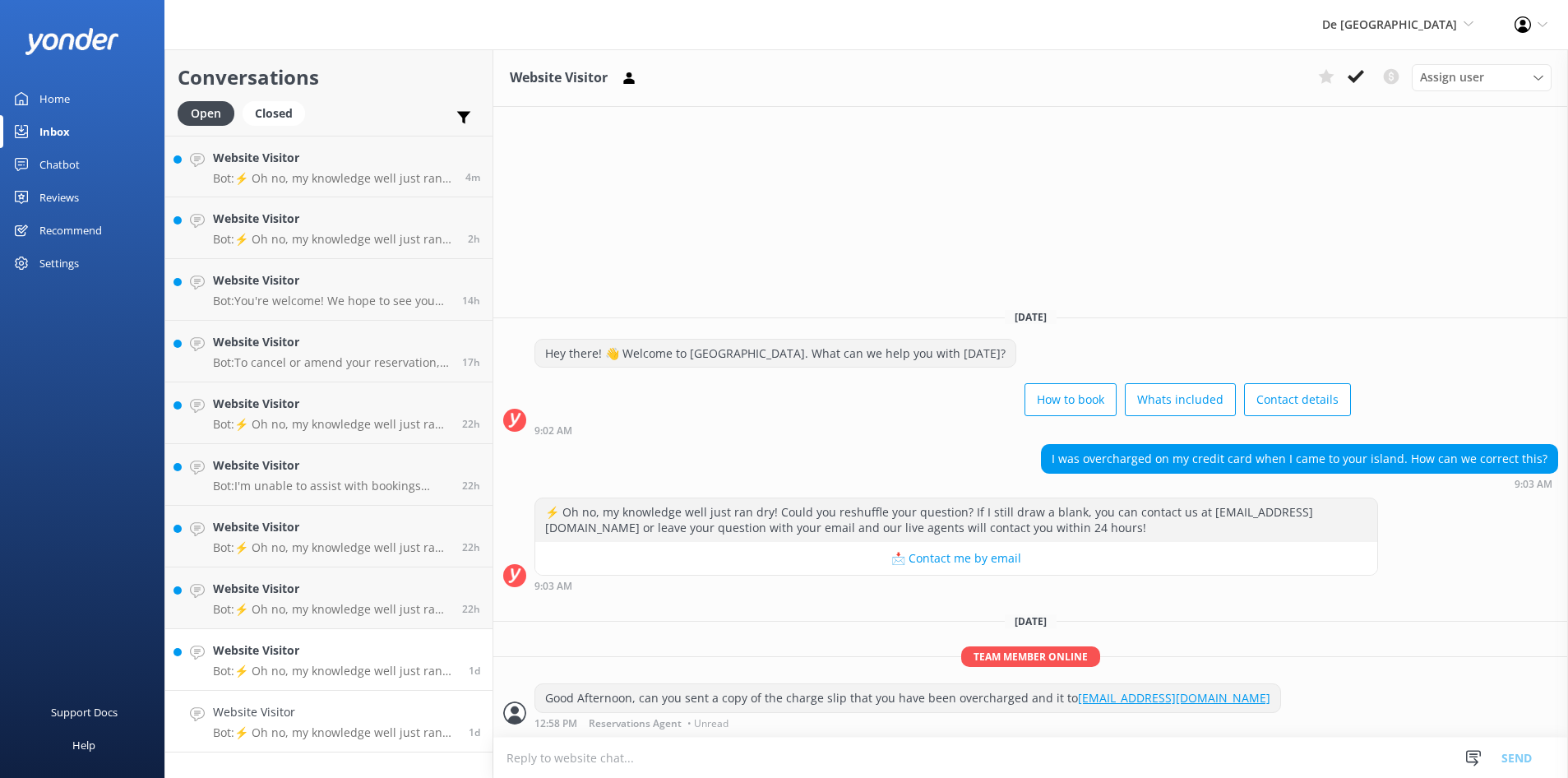
click at [296, 656] on h4 "Website Visitor" at bounding box center [334, 650] width 243 height 18
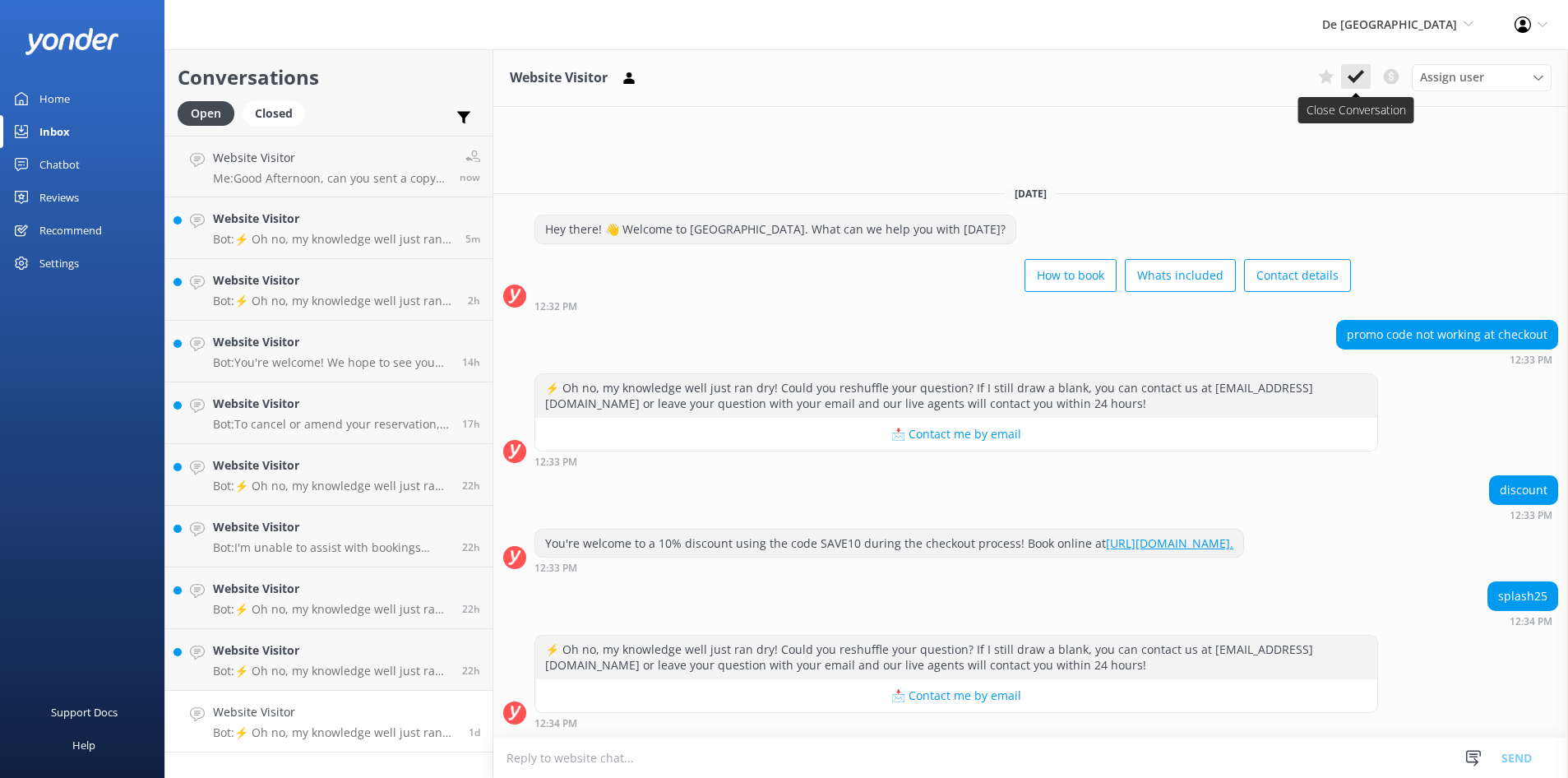
click at [1360, 73] on use at bounding box center [1355, 76] width 16 height 13
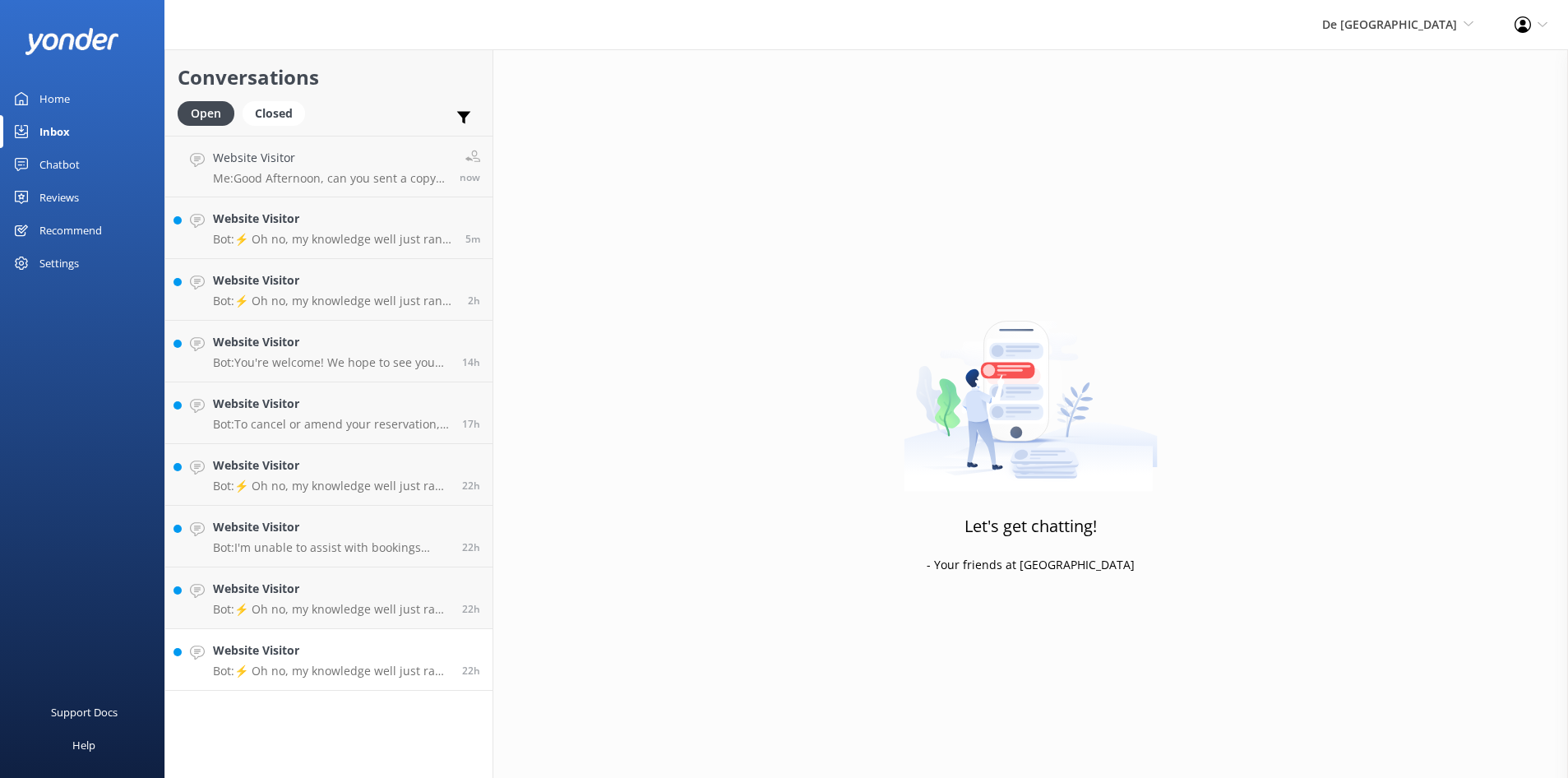
click at [418, 666] on p "Bot: ⚡ Oh no, my knowledge well just ran dry! Could you reshuffle your question…" at bounding box center [331, 670] width 237 height 15
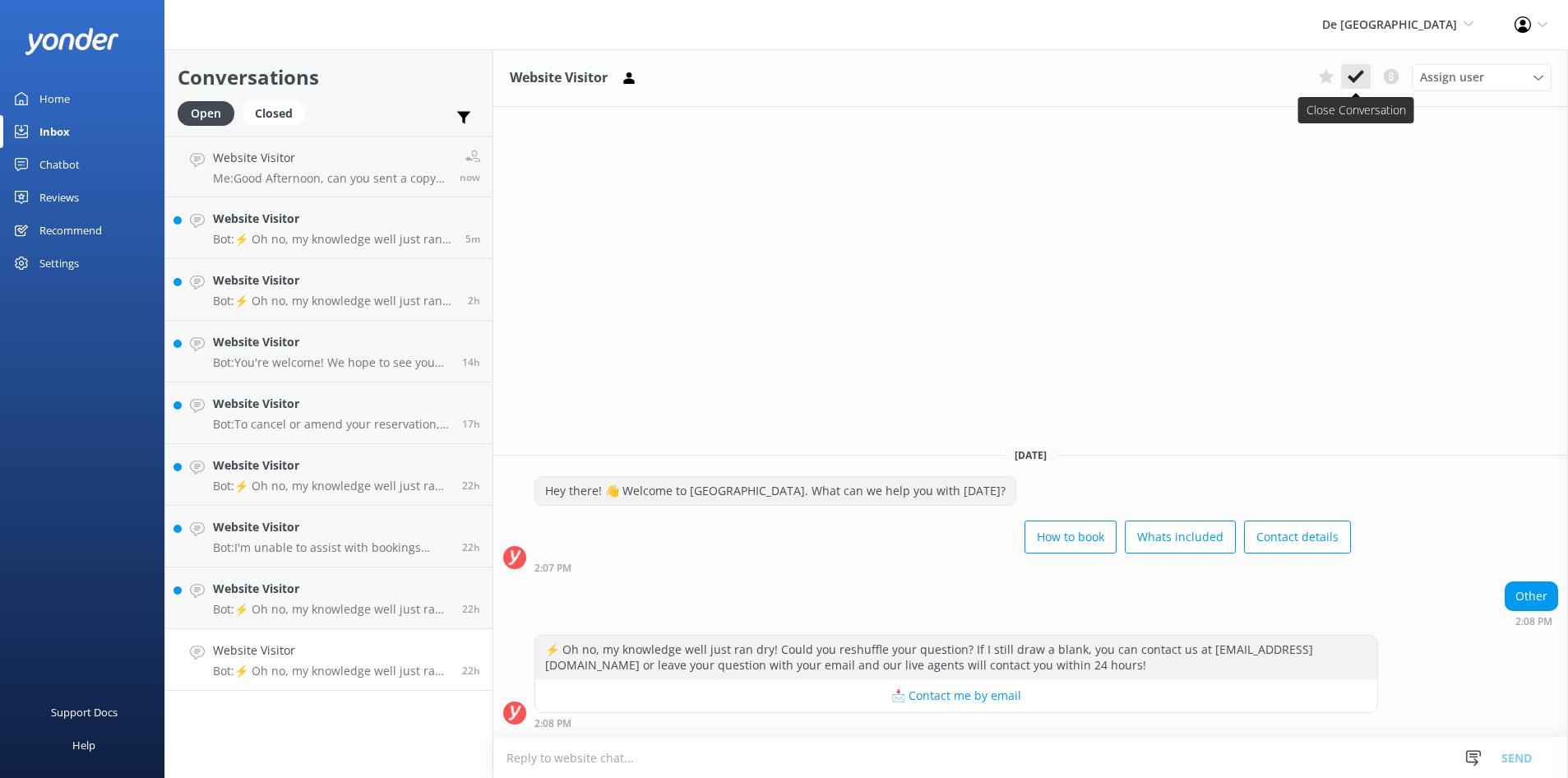
click at [1346, 77] on button at bounding box center [1355, 76] width 30 height 25
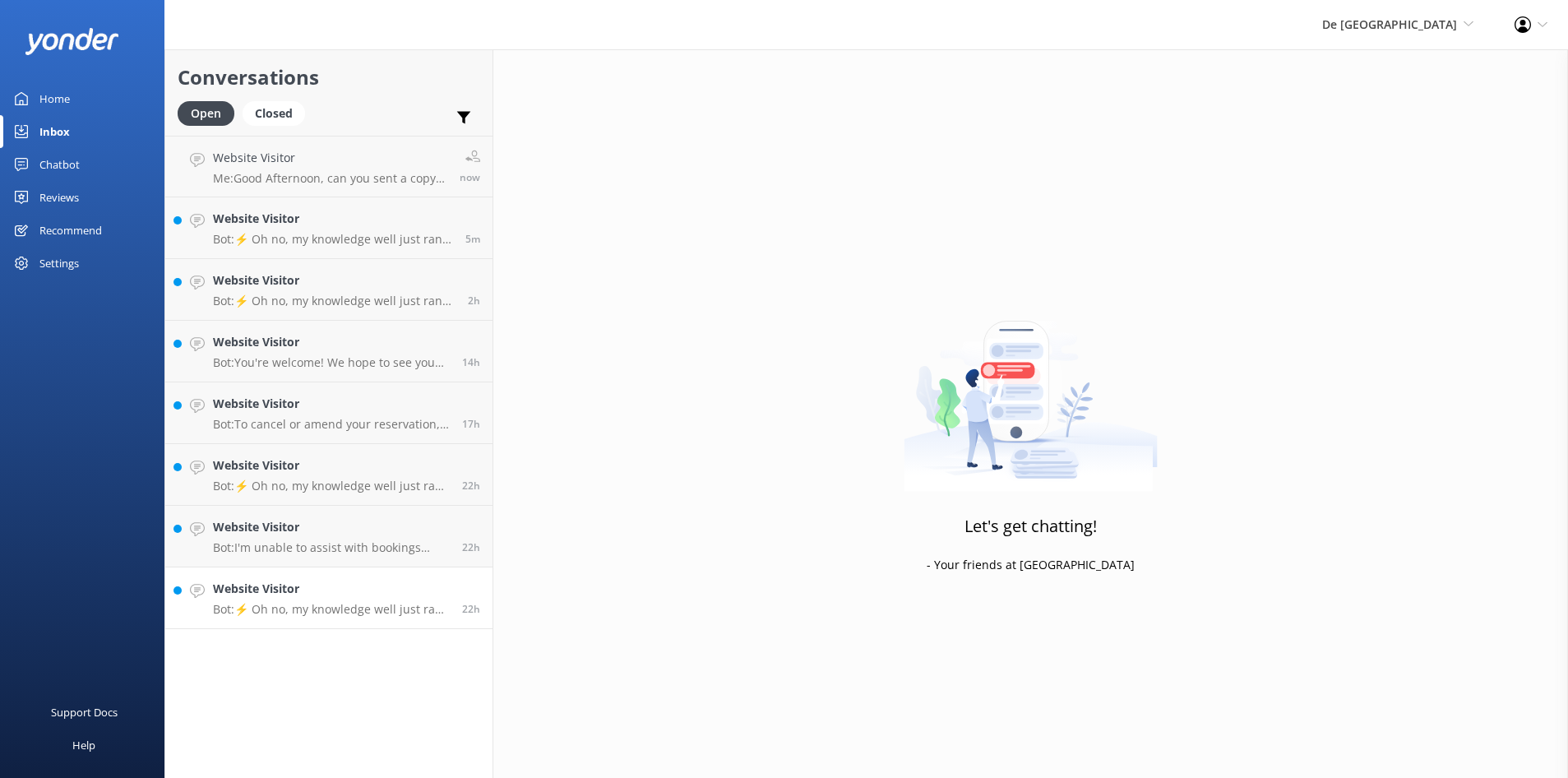
click at [318, 611] on p "Bot: ⚡ Oh no, my knowledge well just ran dry! Could you reshuffle your question…" at bounding box center [331, 609] width 237 height 15
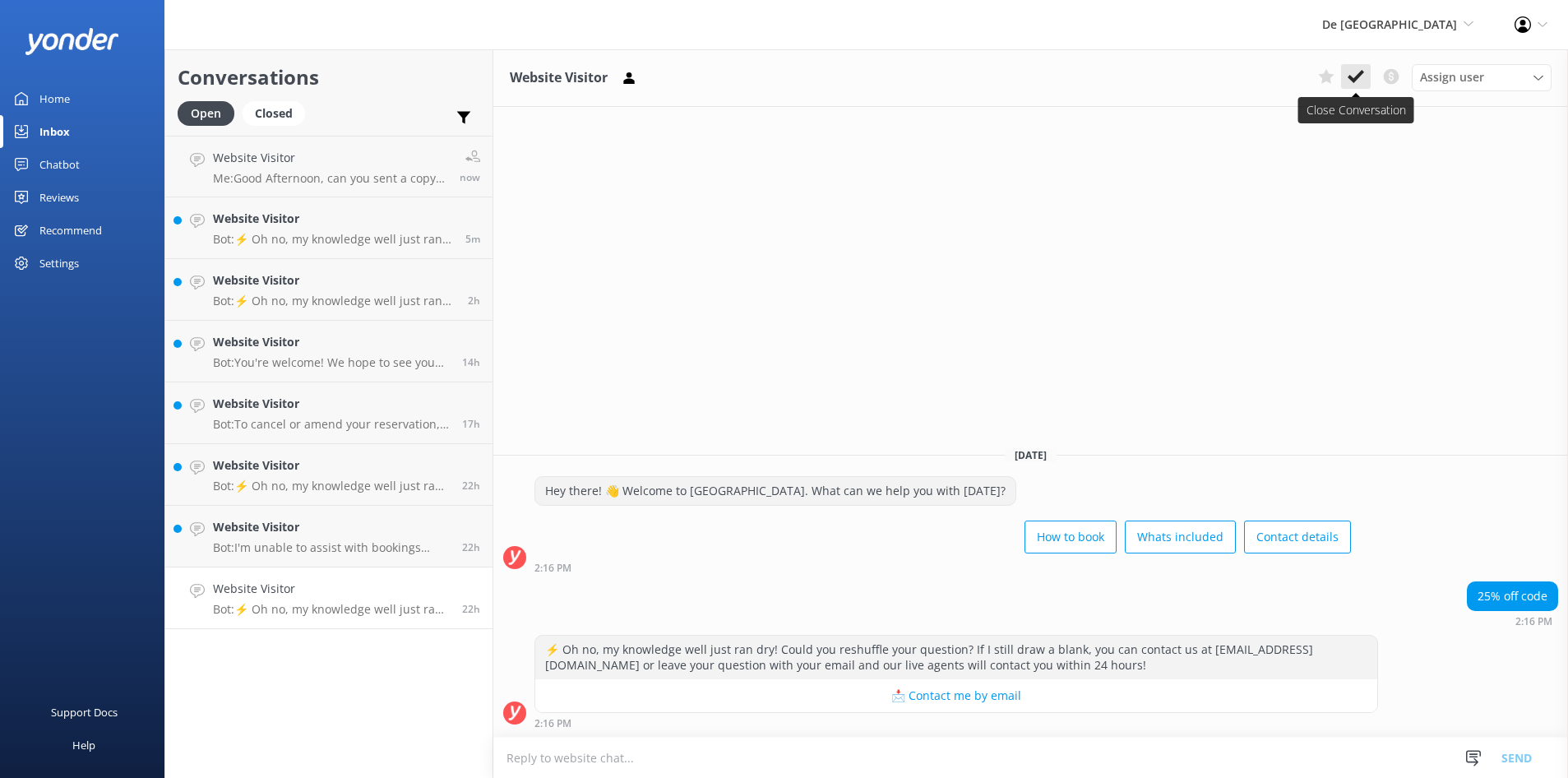
click at [1353, 77] on icon at bounding box center [1355, 76] width 16 height 16
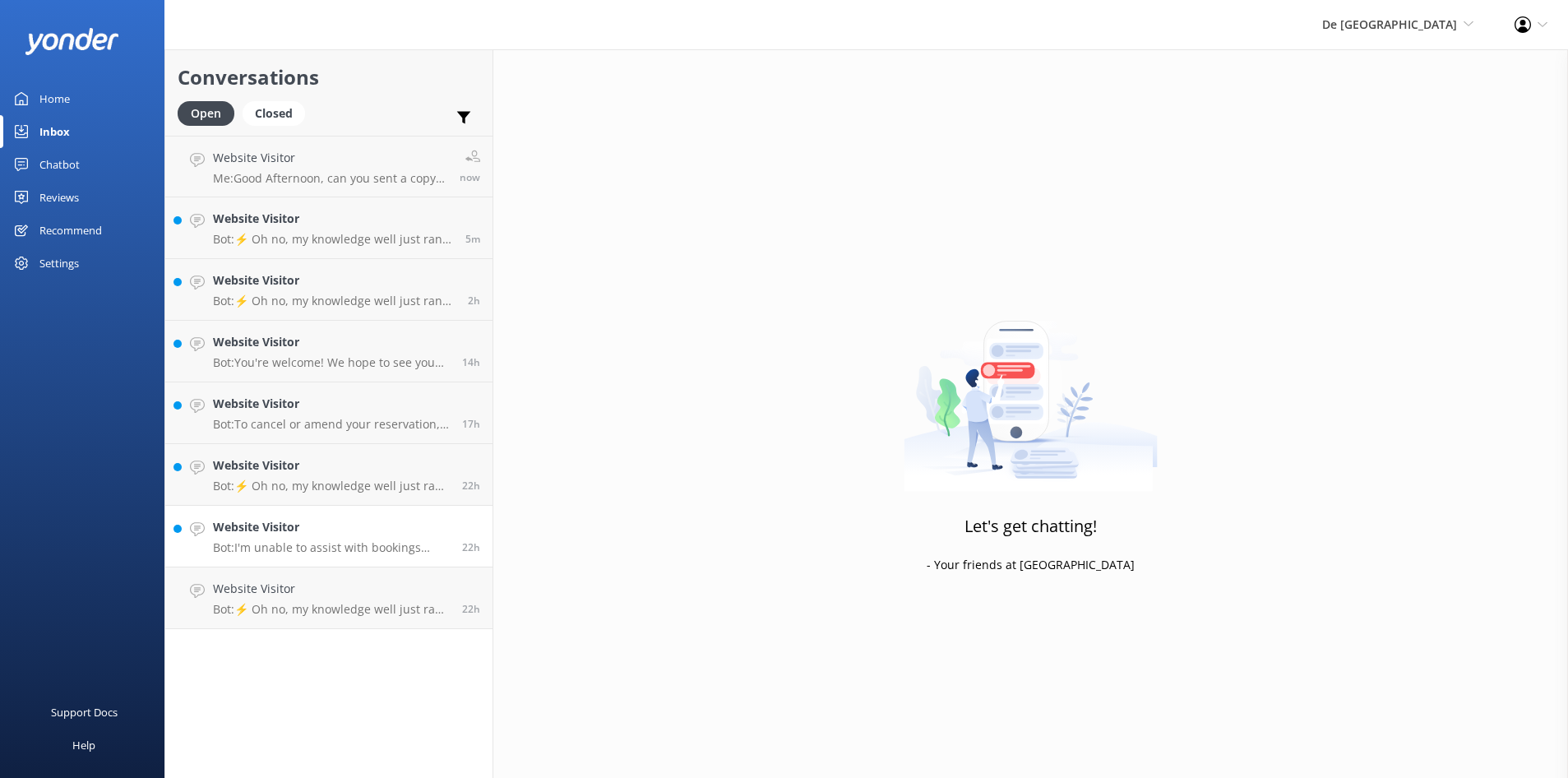
click at [313, 535] on h4 "Website Visitor" at bounding box center [331, 526] width 237 height 18
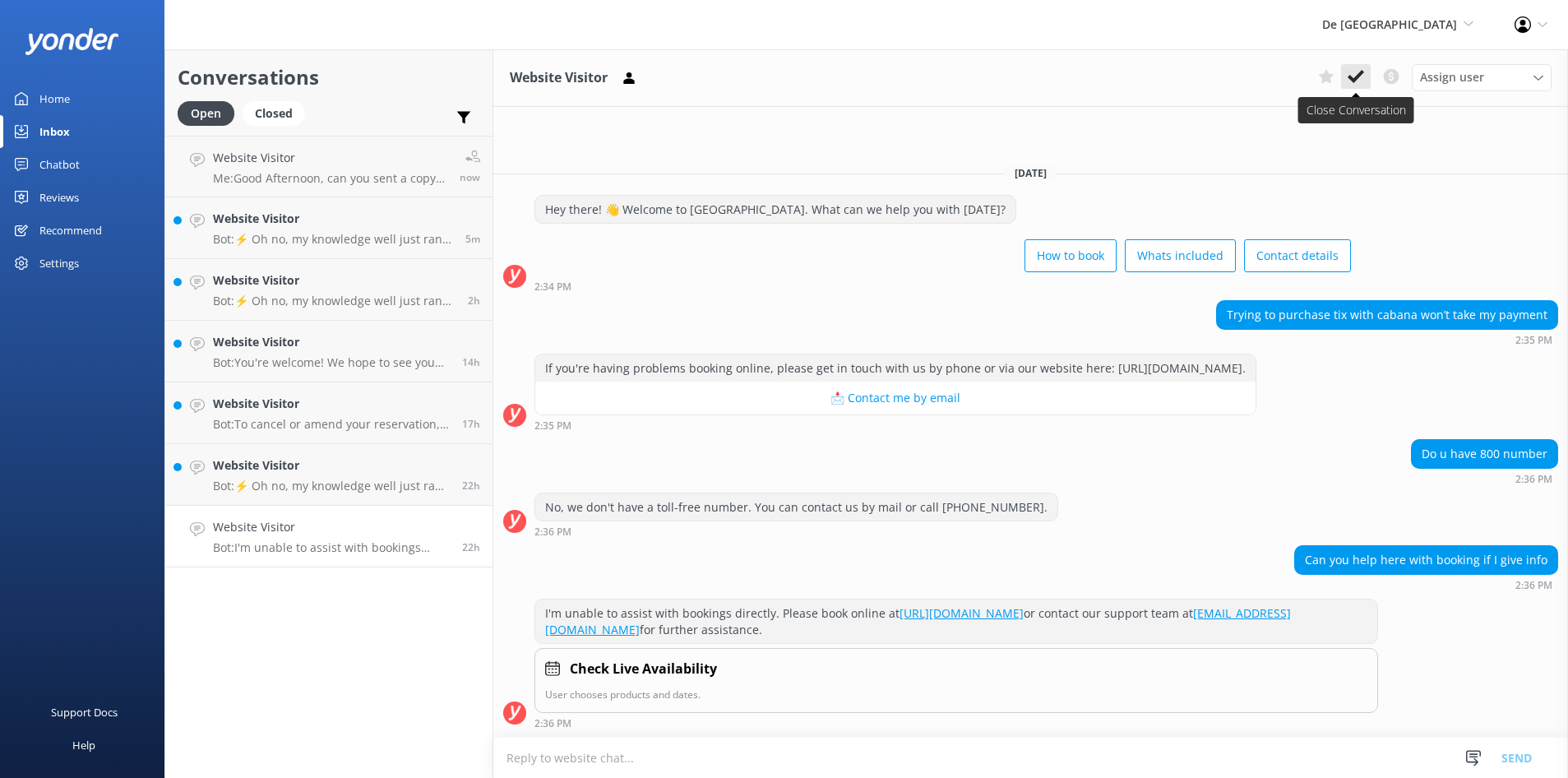
click at [1352, 76] on icon at bounding box center [1355, 76] width 16 height 16
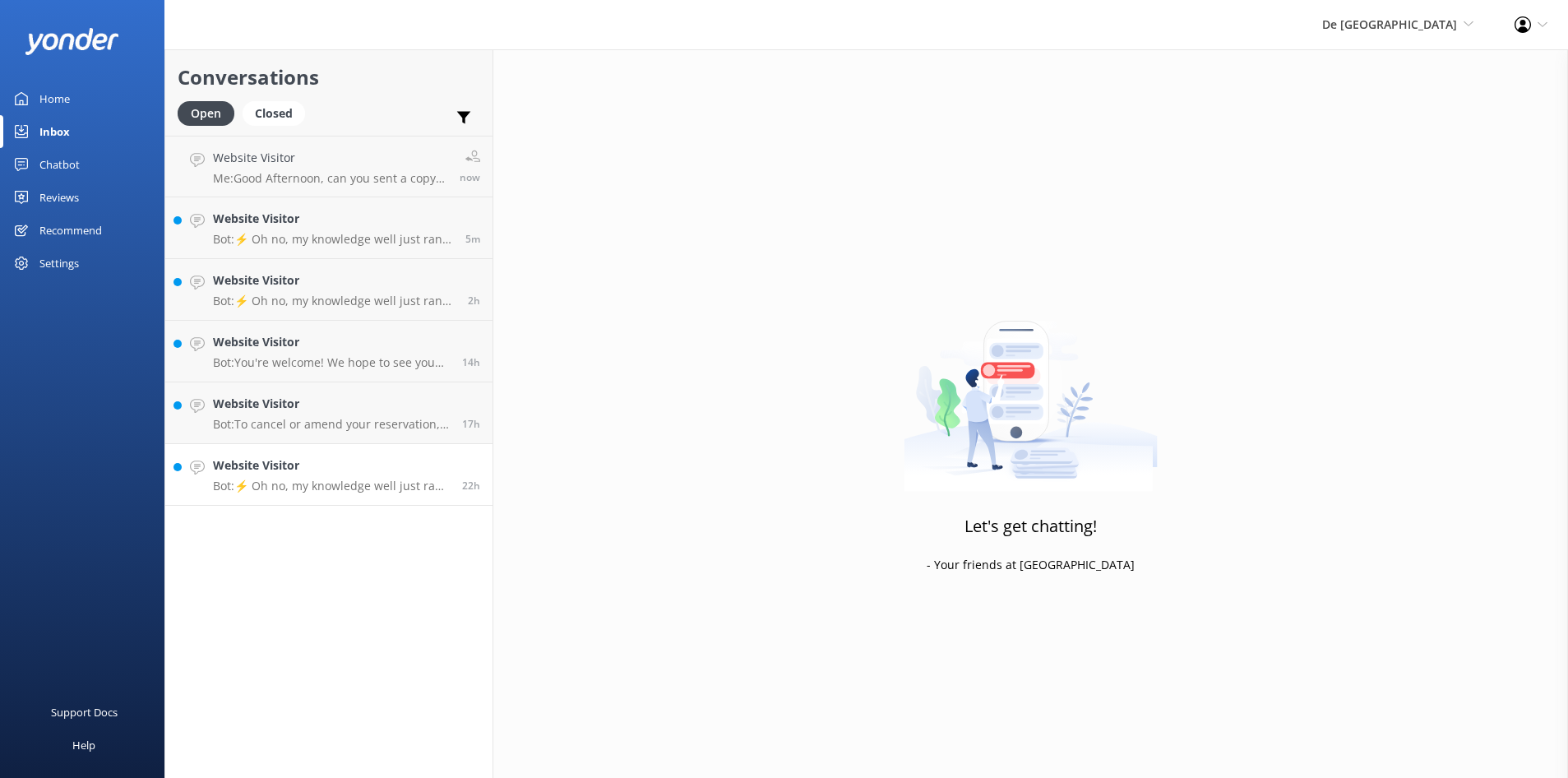
click at [288, 482] on p "Bot: ⚡ Oh no, my knowledge well just ran dry! Could you reshuffle your question…" at bounding box center [331, 485] width 237 height 15
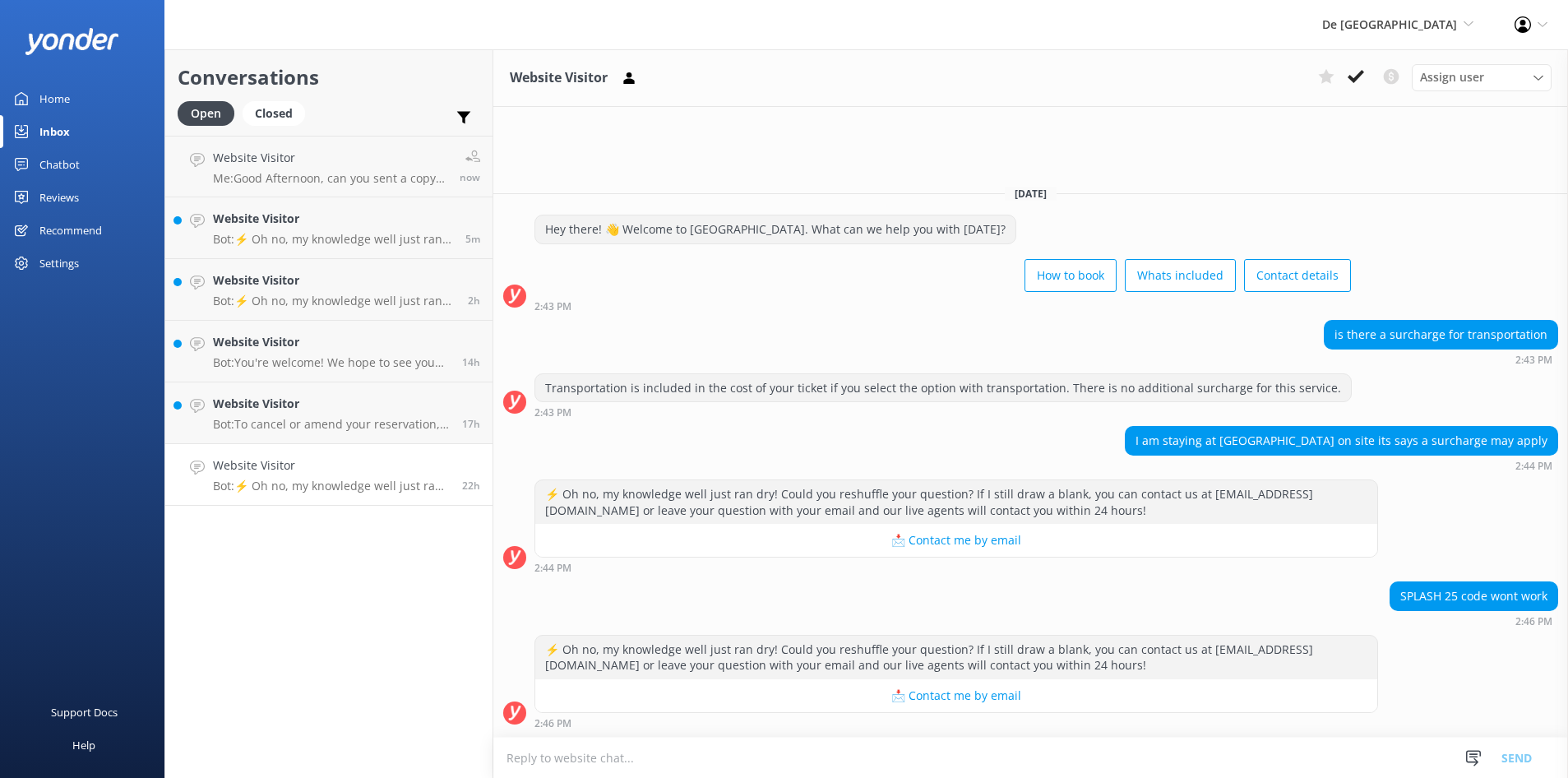
click at [526, 762] on textarea at bounding box center [1031, 757] width 1074 height 40
click at [1353, 76] on icon at bounding box center [1355, 76] width 16 height 16
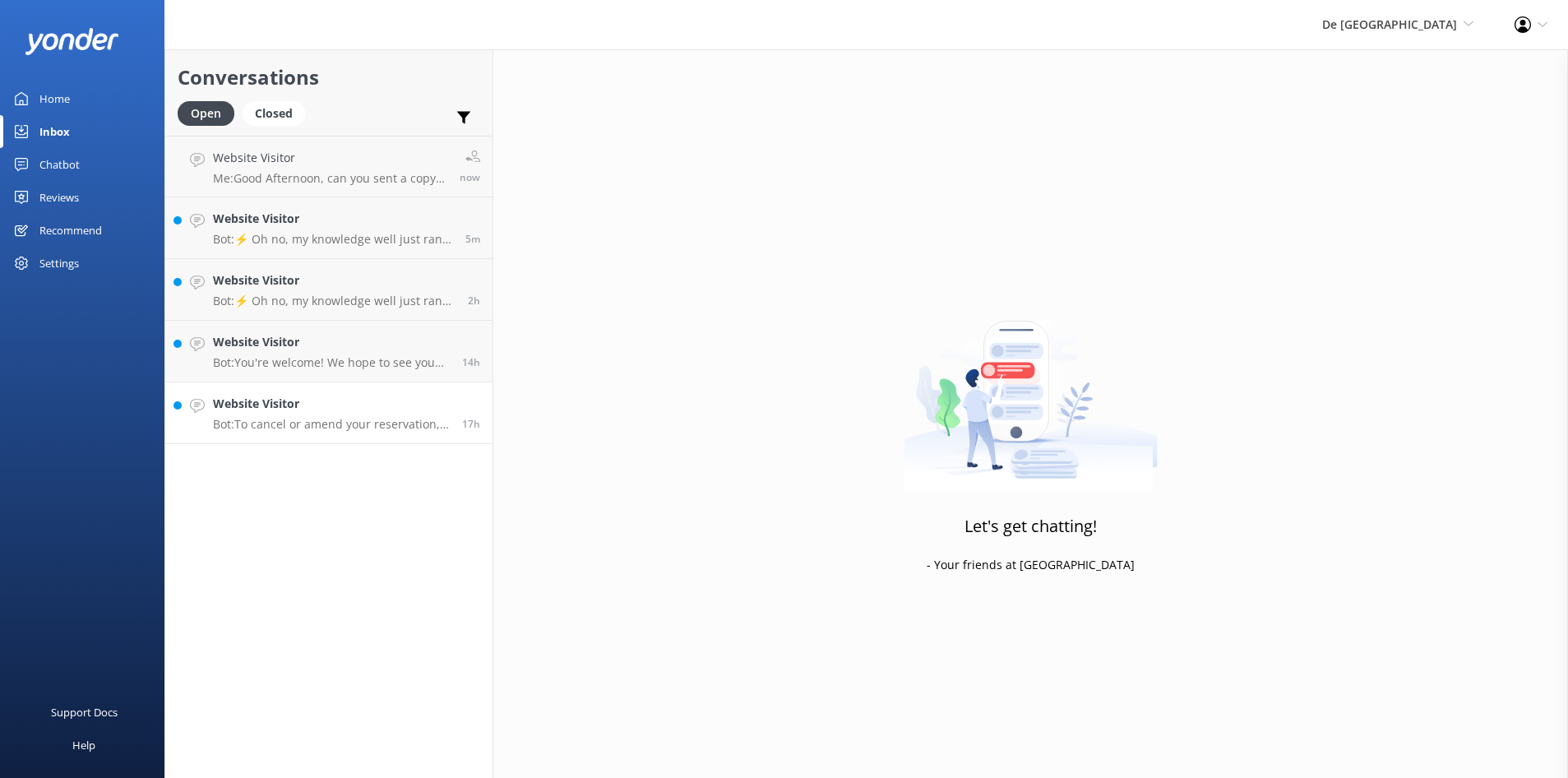
click at [299, 423] on p "Bot: To cancel or amend your reservation, please contact the De Palm Island tea…" at bounding box center [331, 424] width 237 height 15
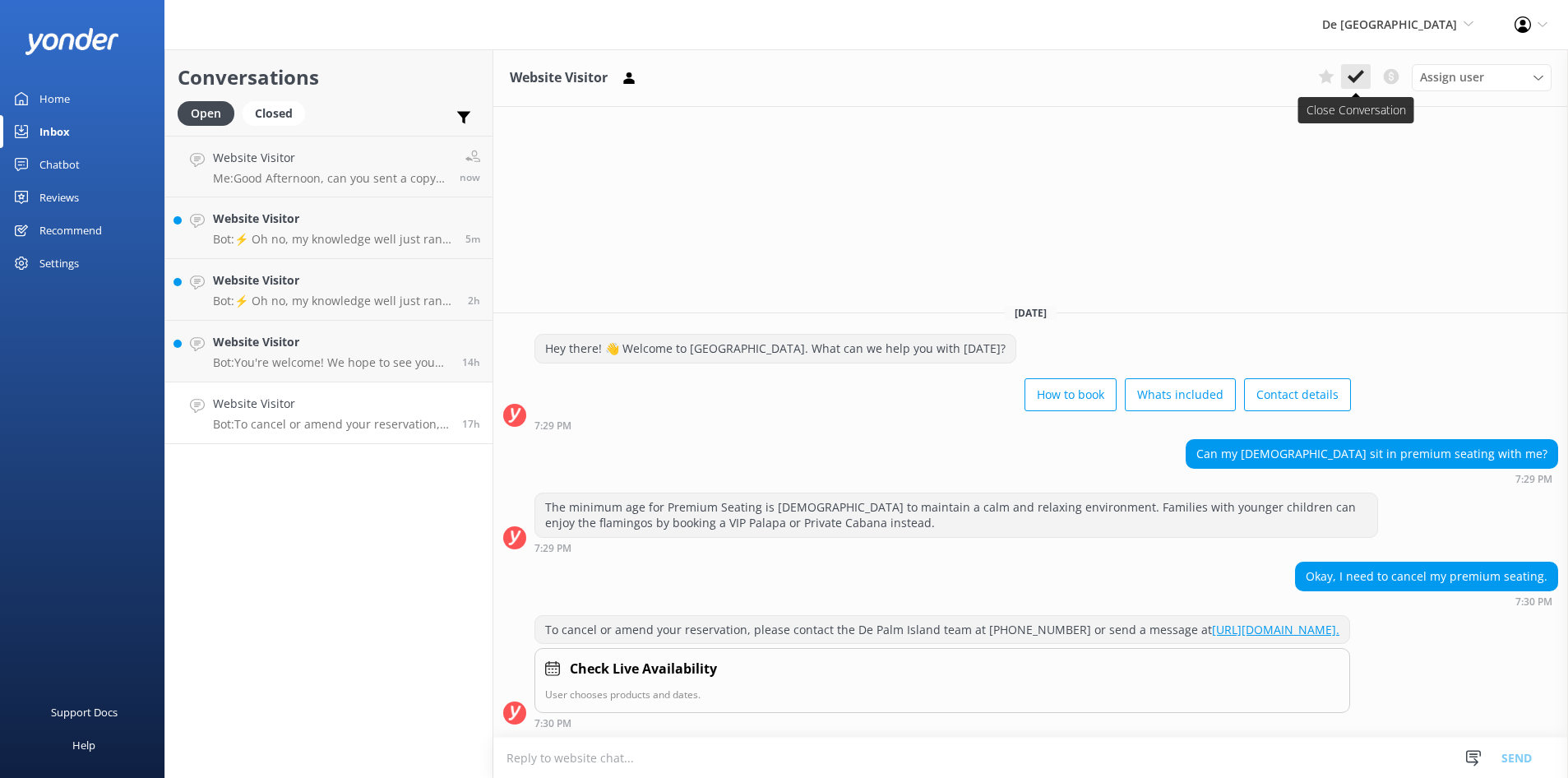
click at [1360, 79] on icon at bounding box center [1355, 76] width 16 height 16
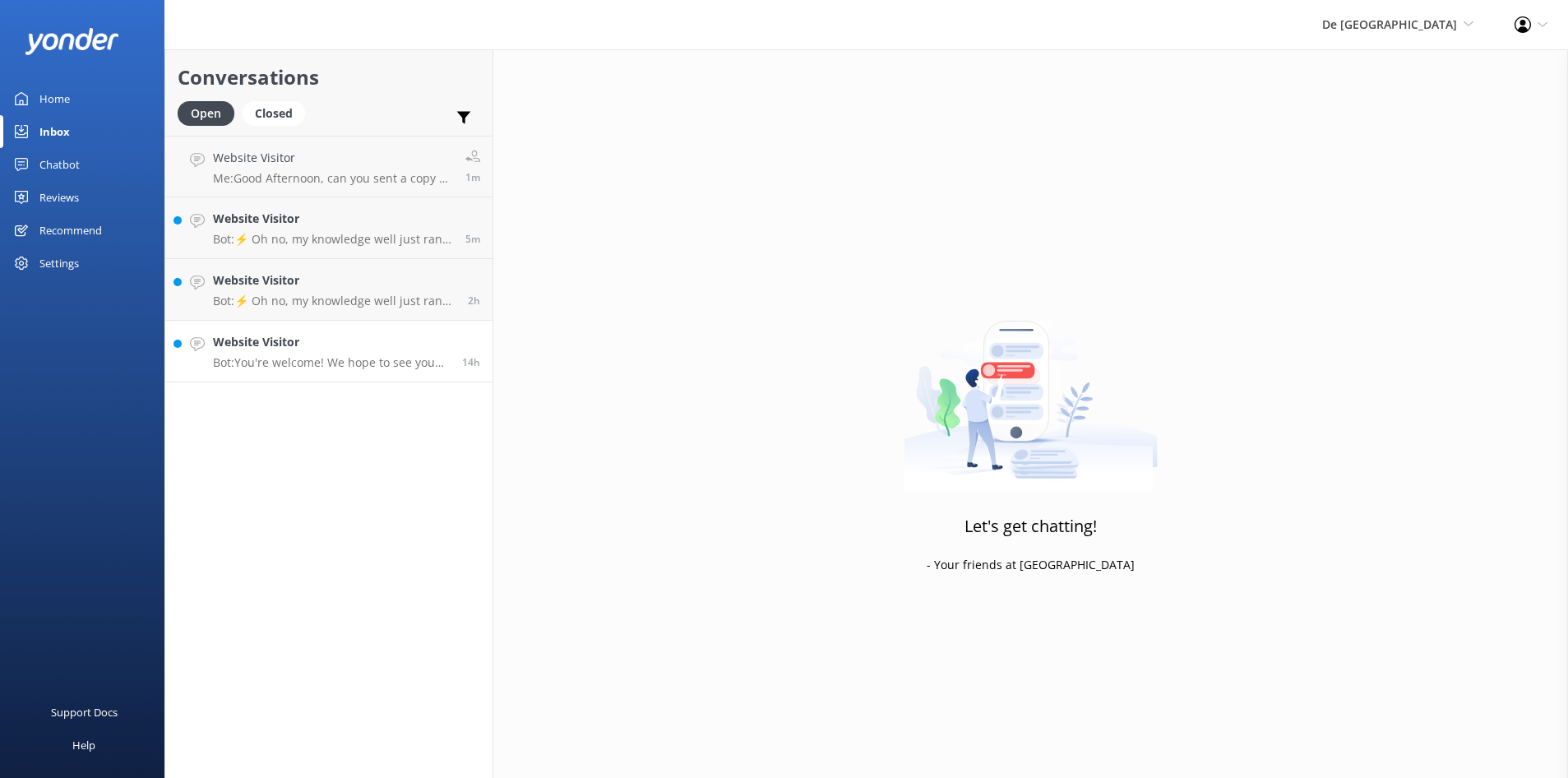
click at [301, 364] on p "Bot: You're welcome! We hope to see you on De Palm Island soon!" at bounding box center [331, 362] width 237 height 15
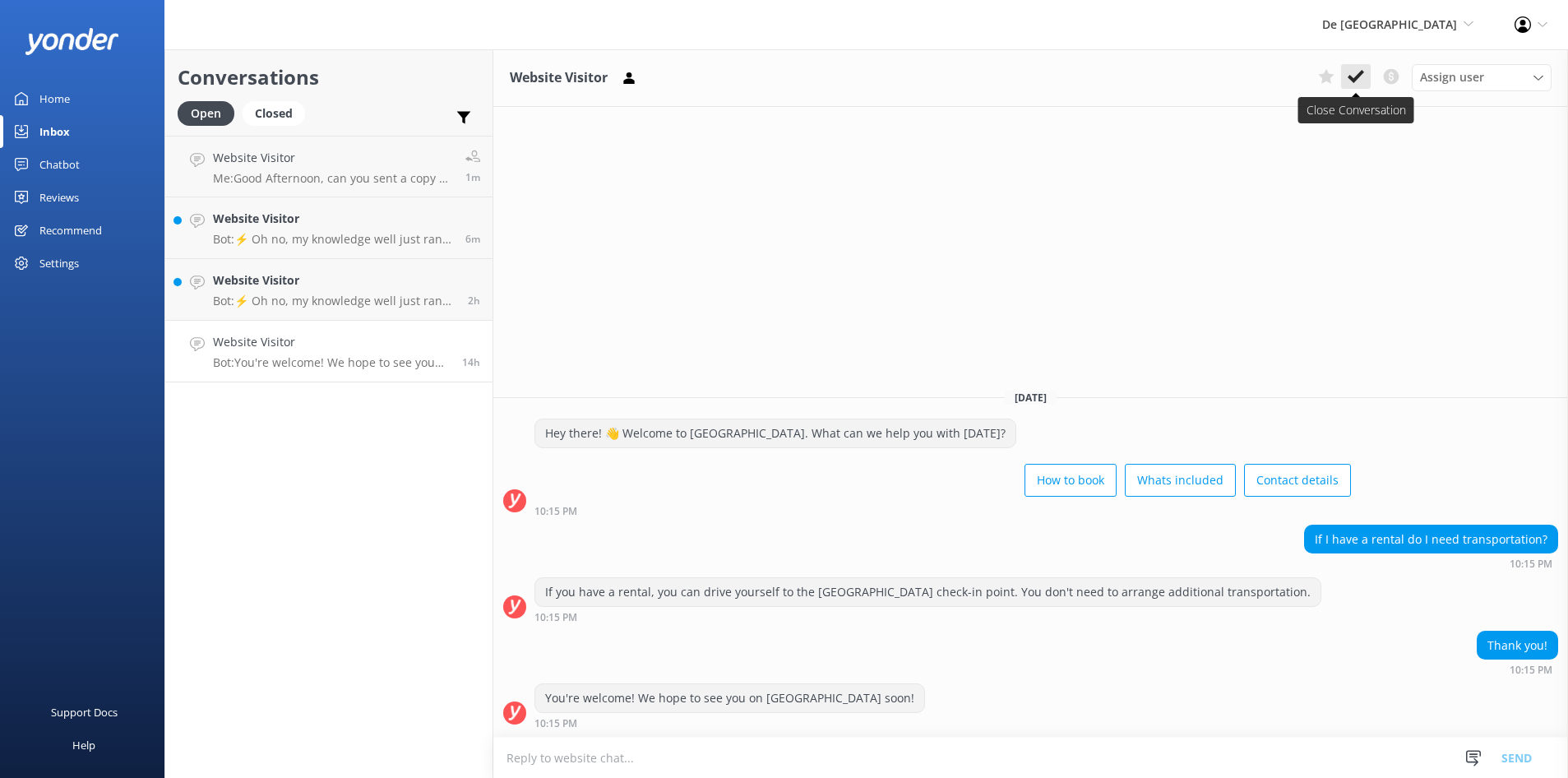
click at [1355, 77] on use at bounding box center [1355, 76] width 16 height 13
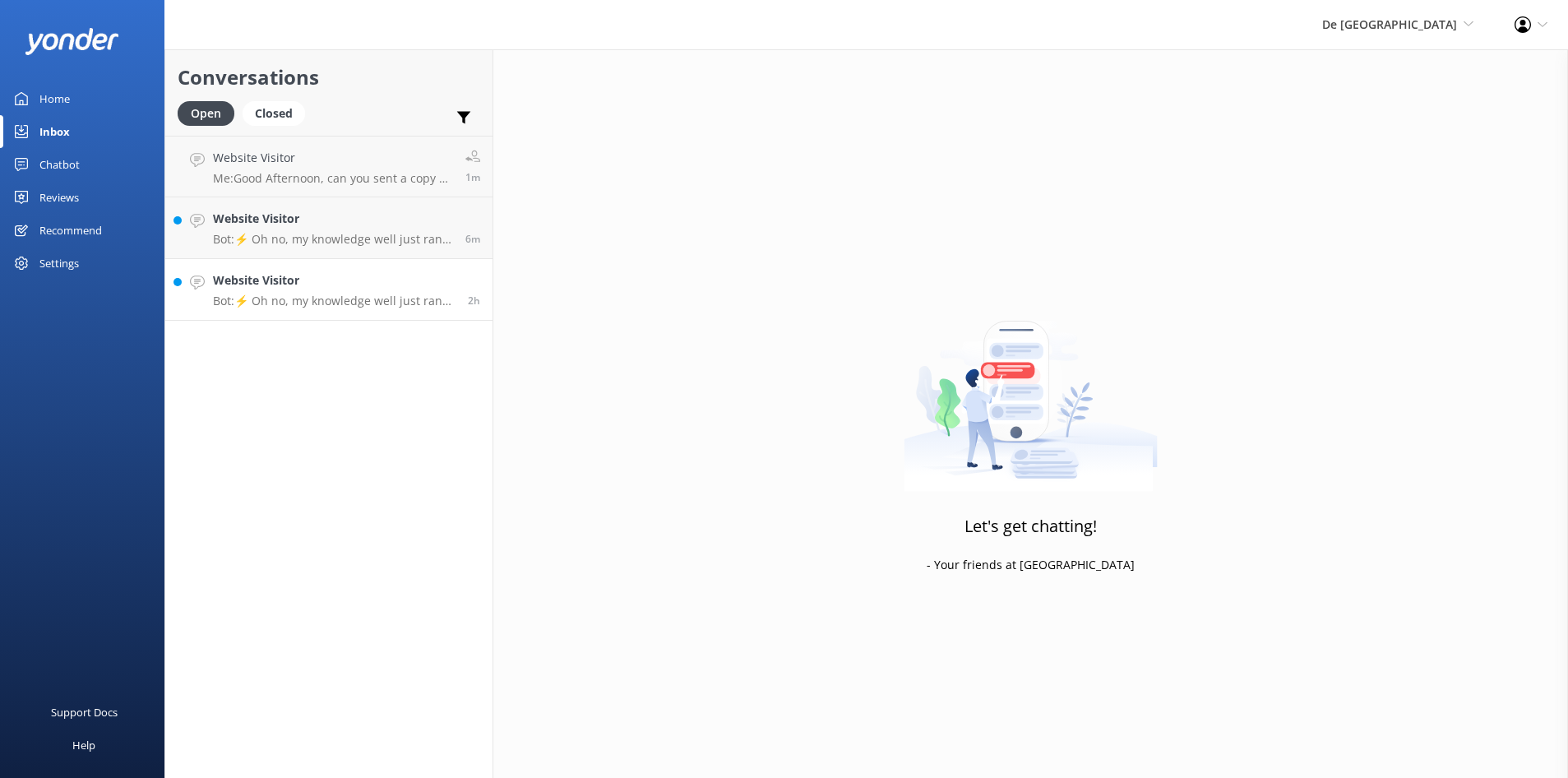
click at [304, 286] on h4 "Website Visitor" at bounding box center [334, 280] width 243 height 18
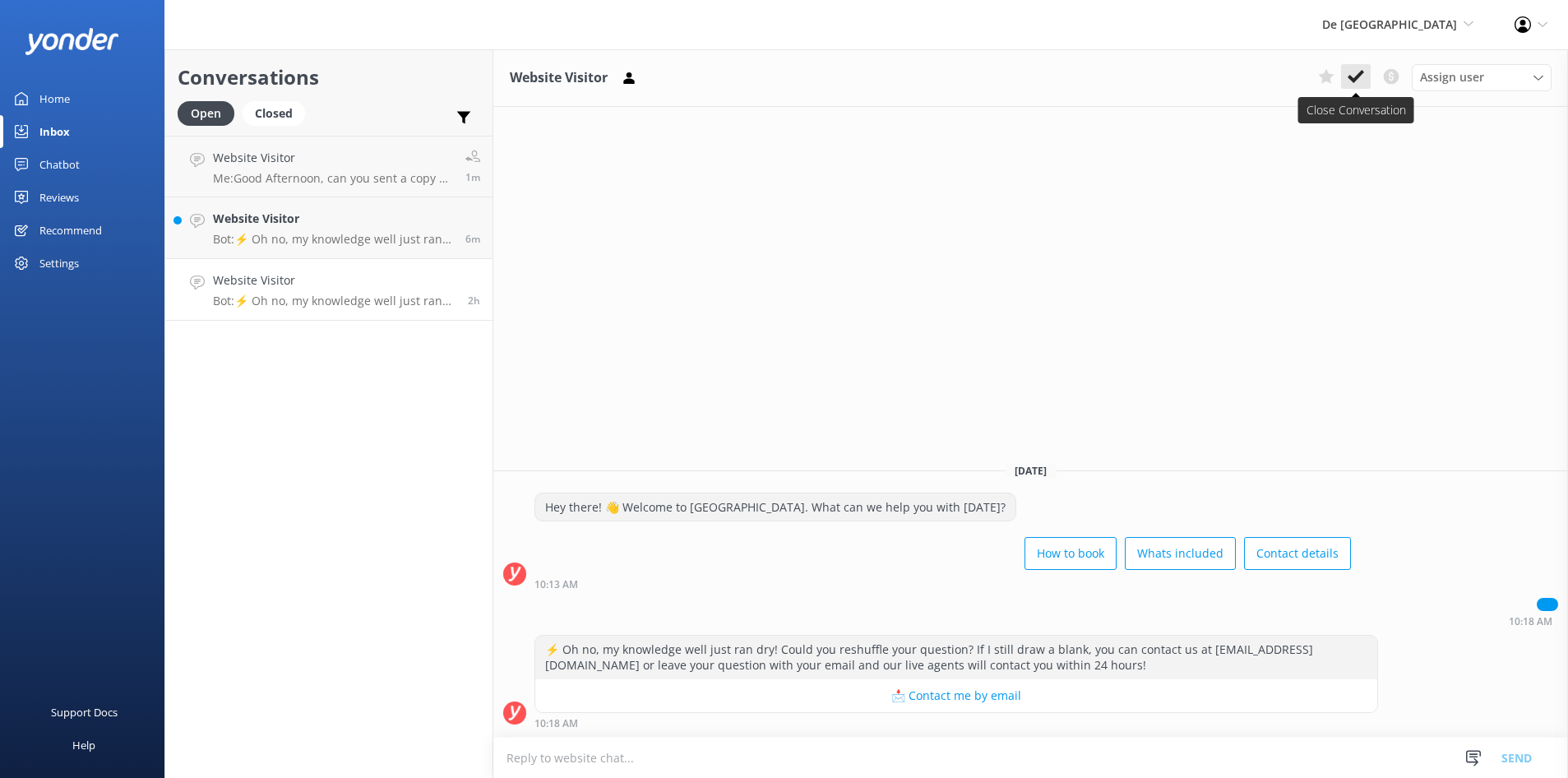
click at [1358, 78] on use at bounding box center [1355, 76] width 16 height 13
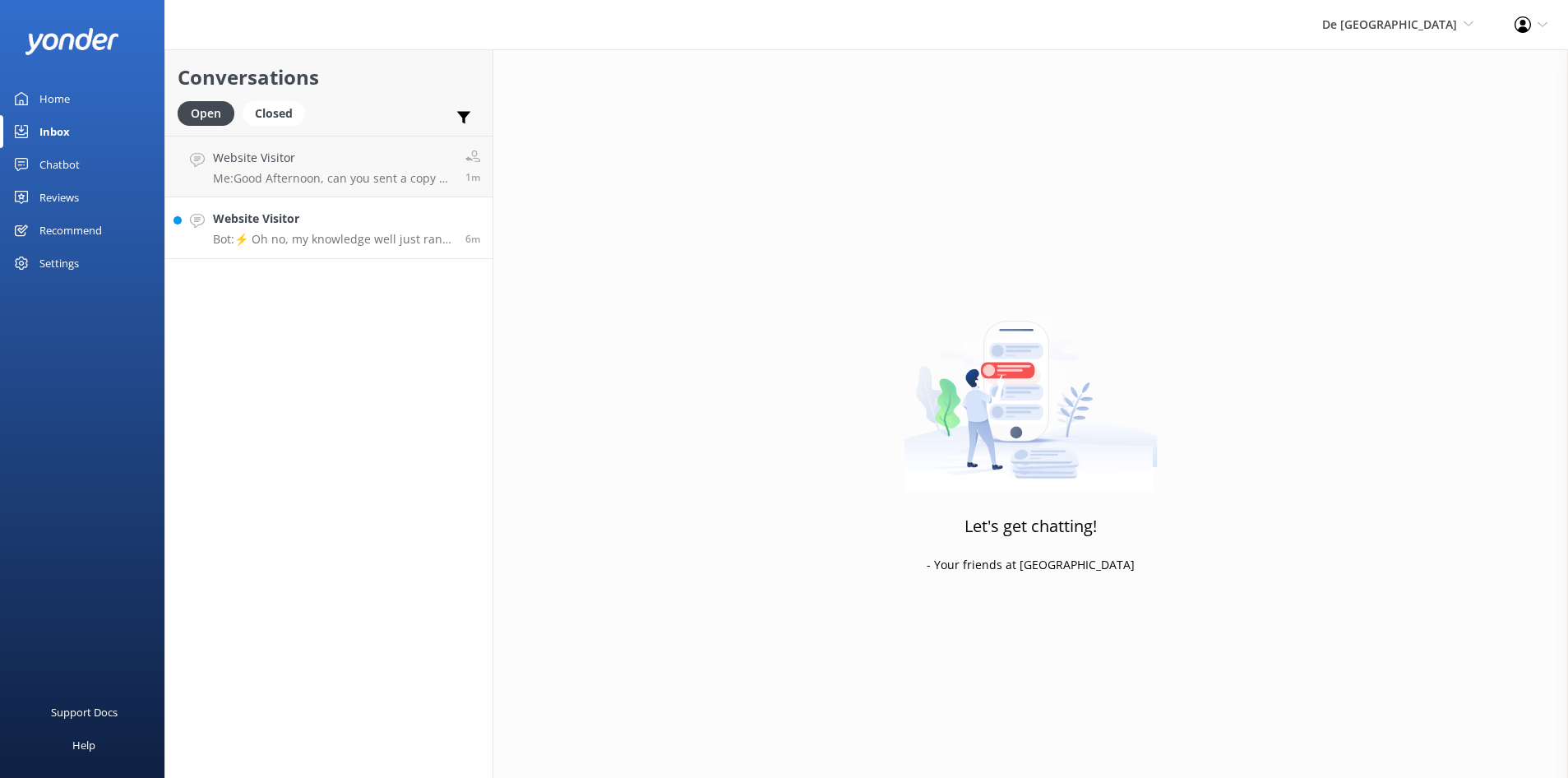
click at [360, 243] on p "Bot: ⚡ Oh no, my knowledge well just ran dry! Could you reshuffle your question…" at bounding box center [332, 238] width 240 height 15
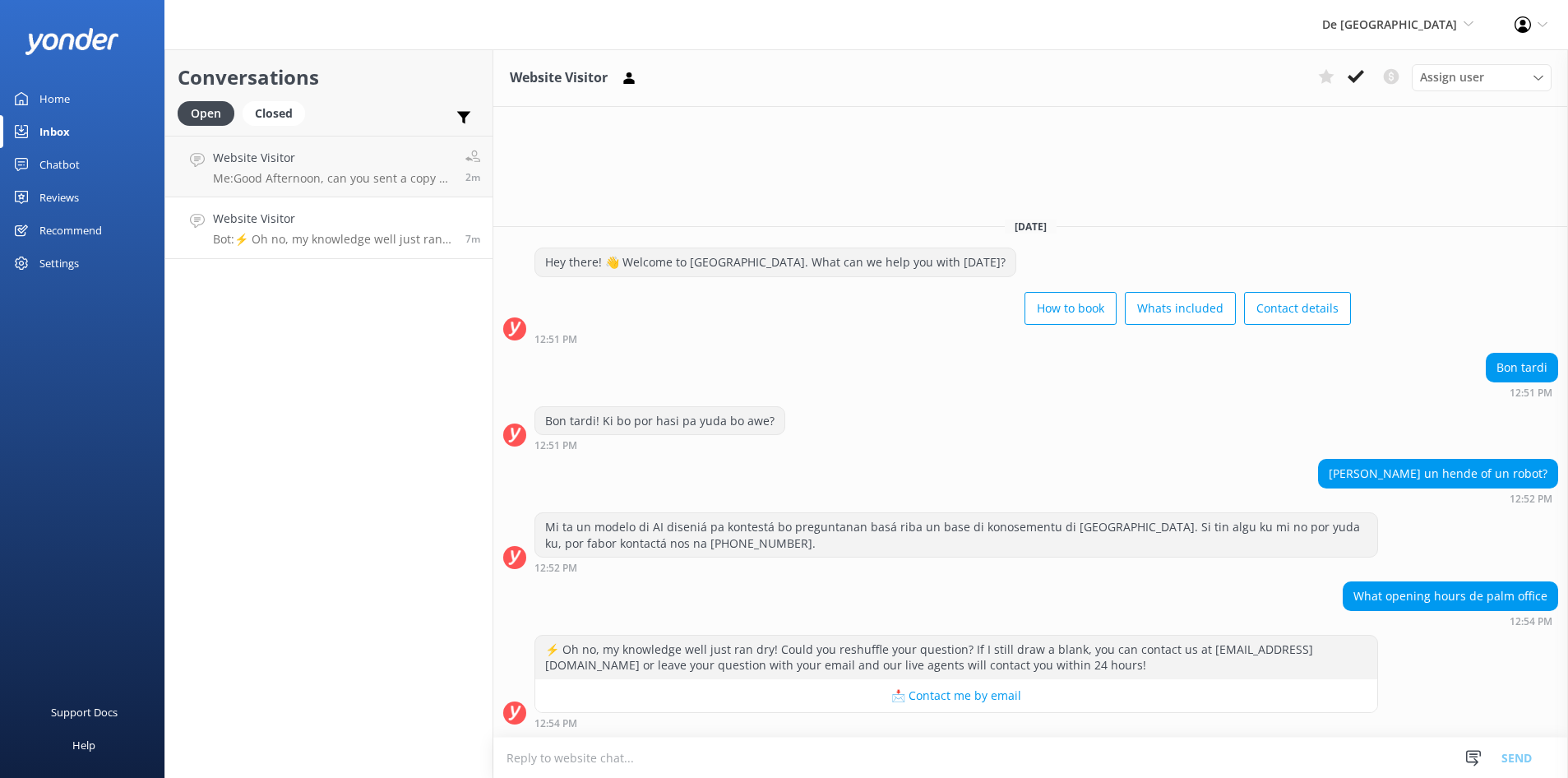
click at [569, 762] on textarea at bounding box center [1031, 757] width 1074 height 40
type textarea "Bon Tardi horario di nos ta 8:00 am-5:00 pm De Palm Island ta habri di 10:00 am…"
click at [1505, 757] on button "Send" at bounding box center [1516, 757] width 61 height 41
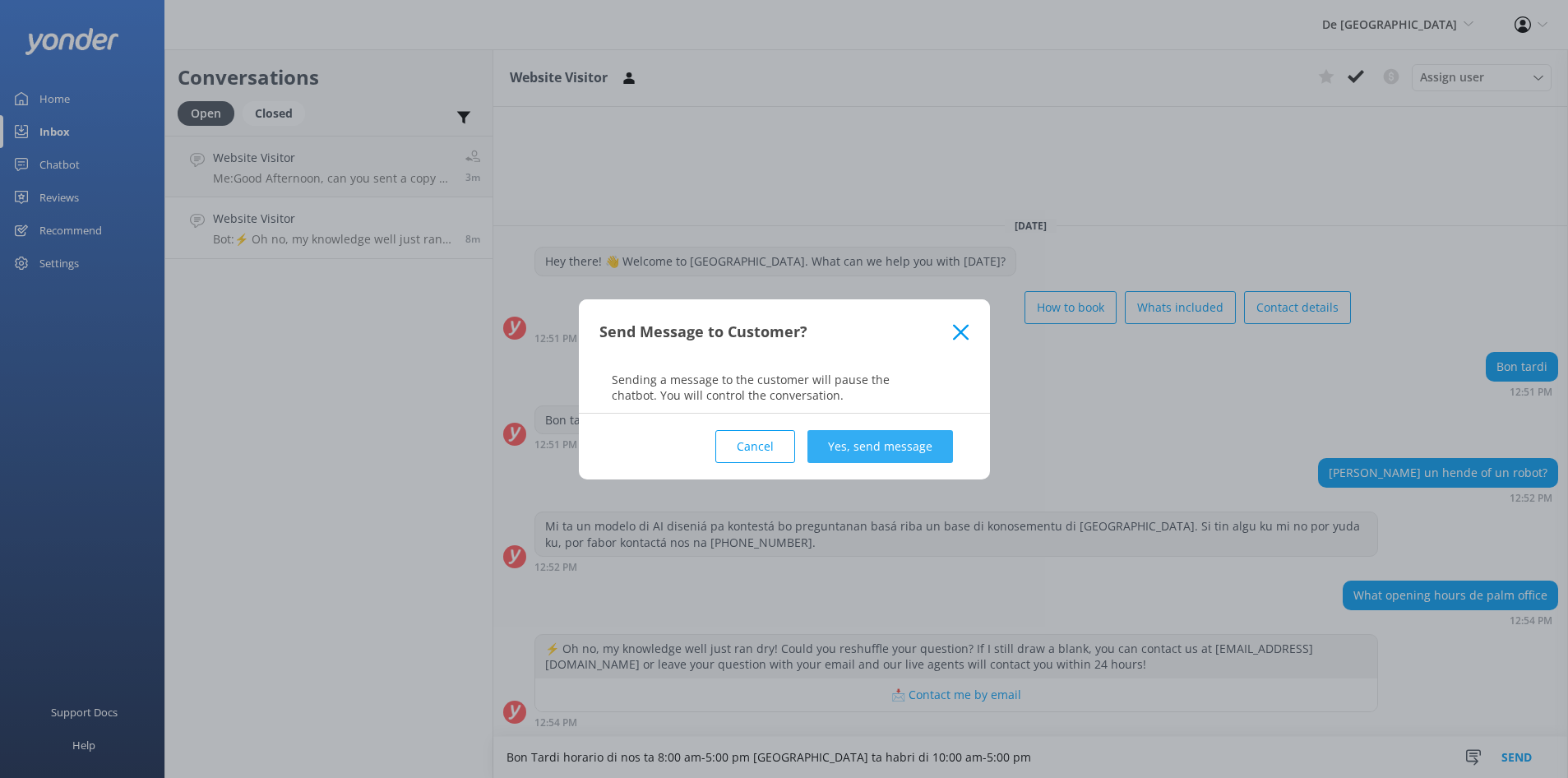
click at [874, 441] on button "Yes, send message" at bounding box center [880, 446] width 145 height 33
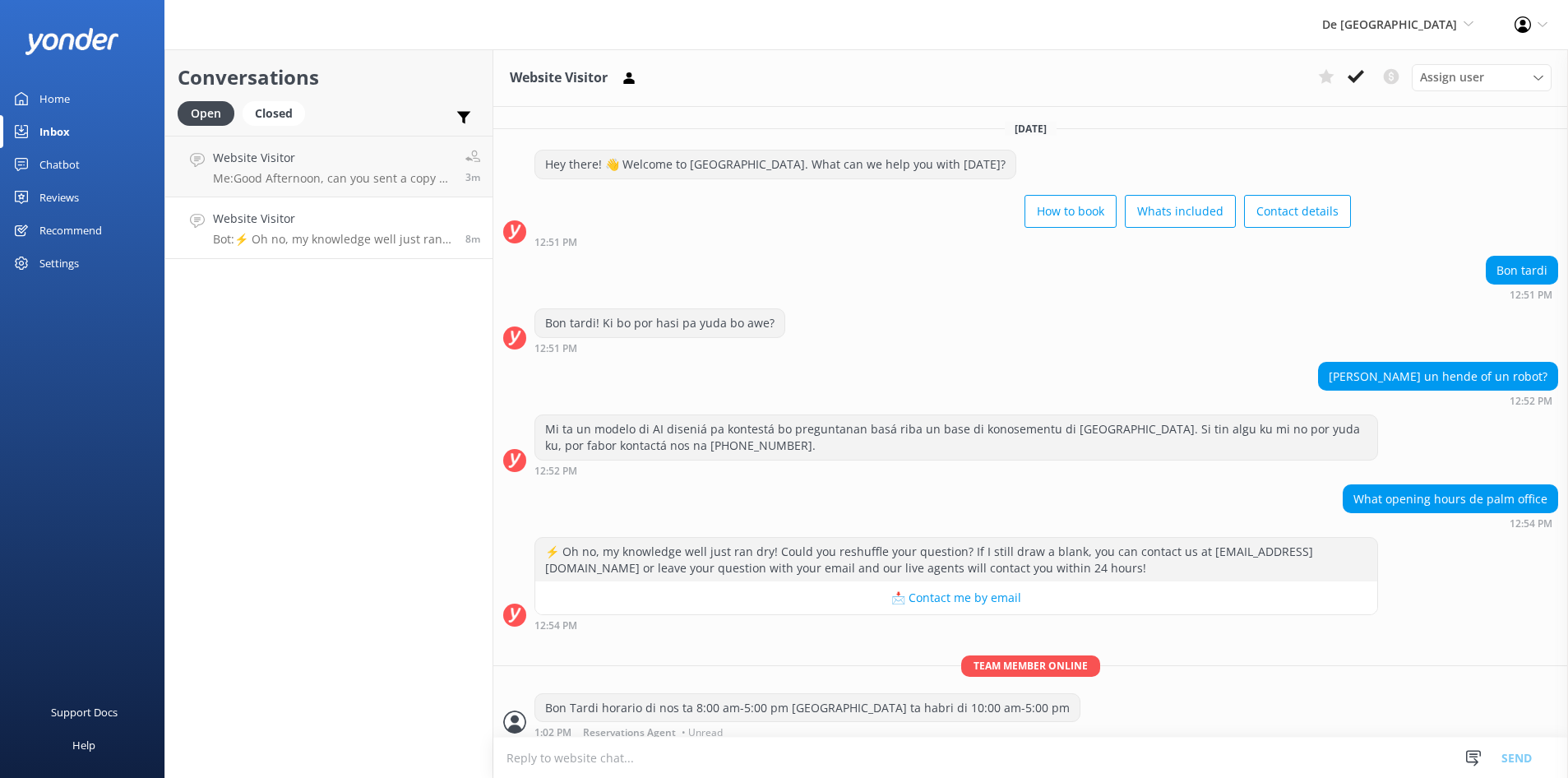
scroll to position [9, 0]
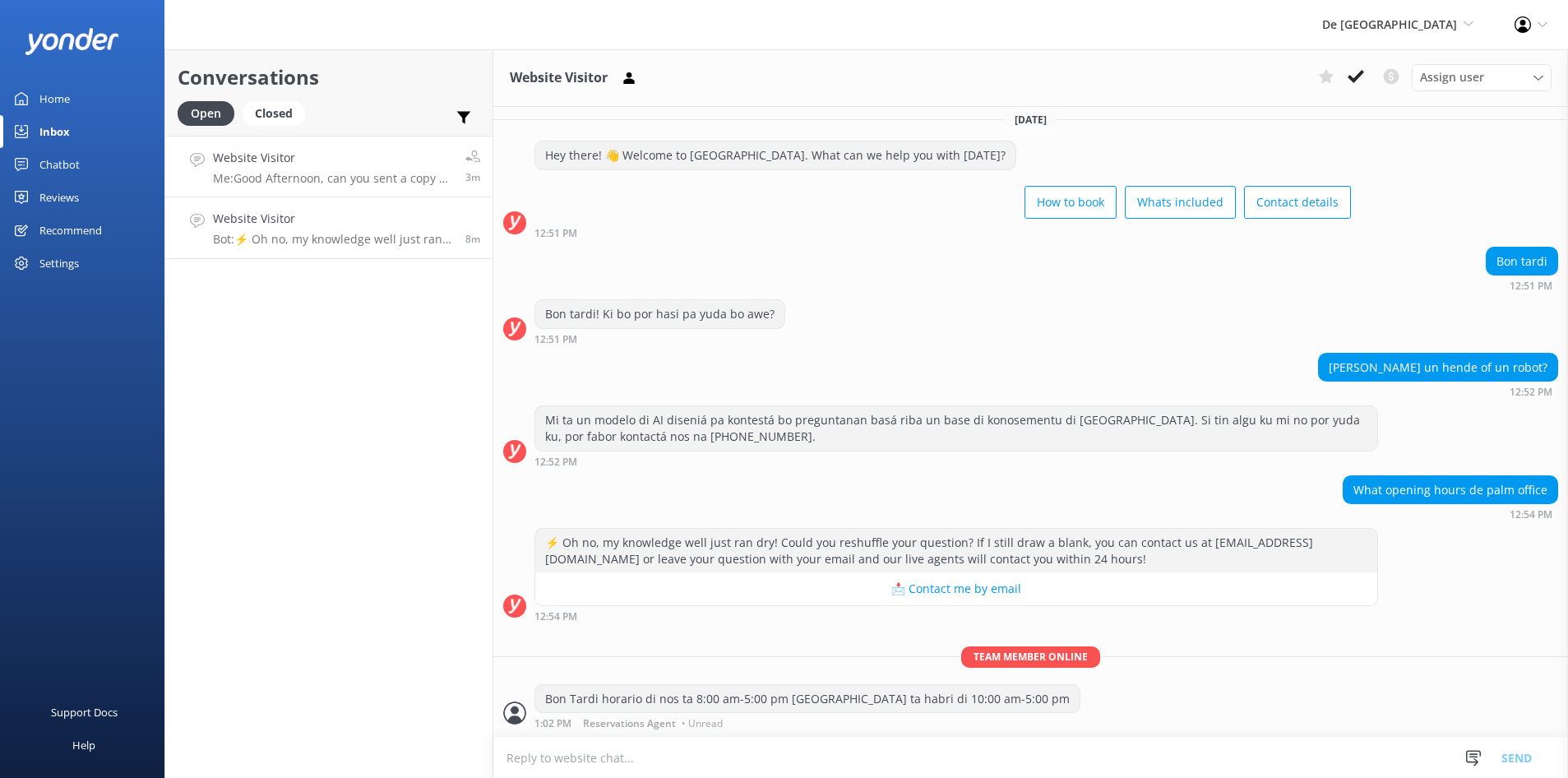
click at [296, 166] on h4 "Website Visitor" at bounding box center [332, 157] width 240 height 18
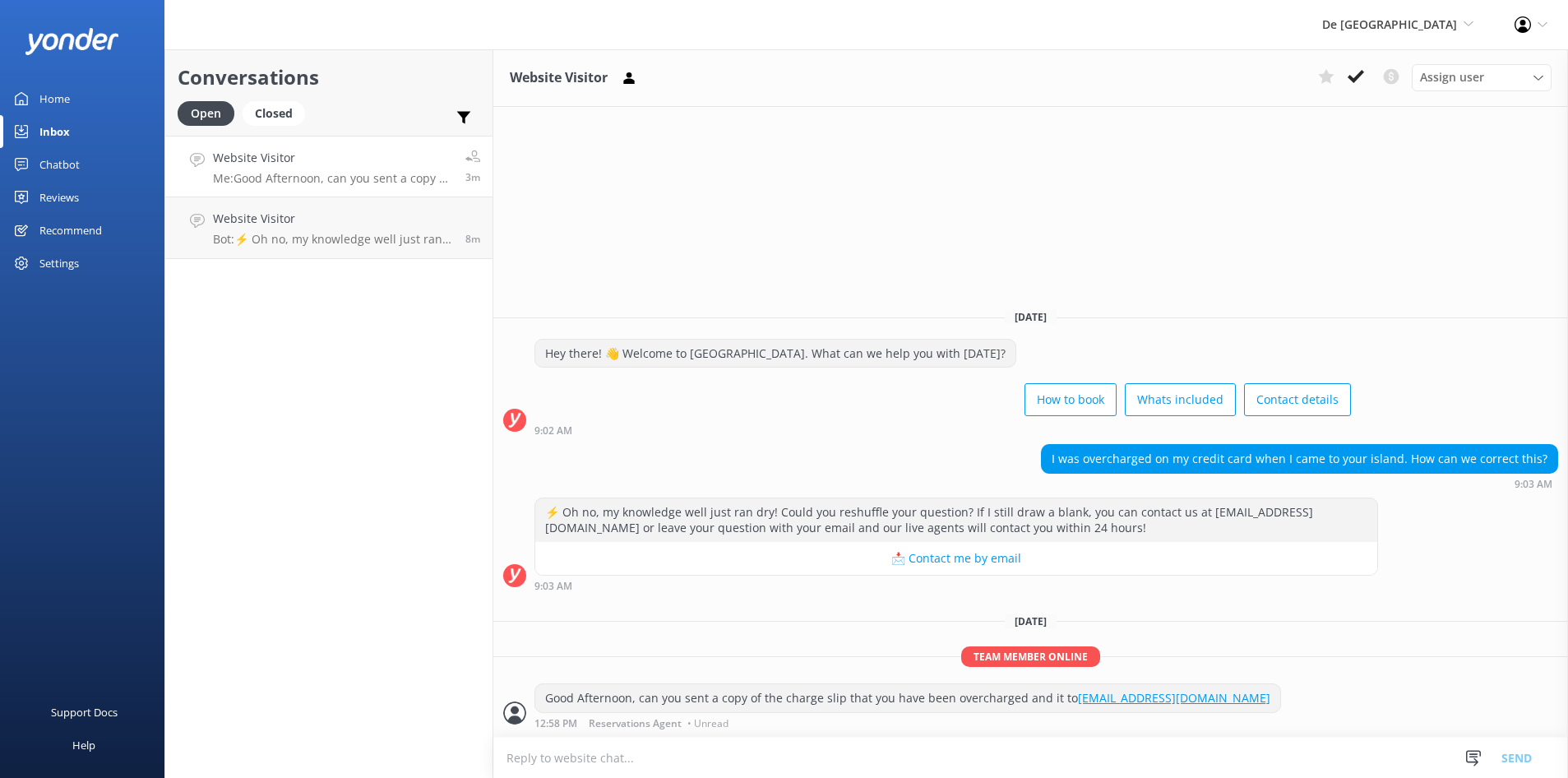
click at [1351, 77] on icon at bounding box center [1355, 76] width 16 height 16
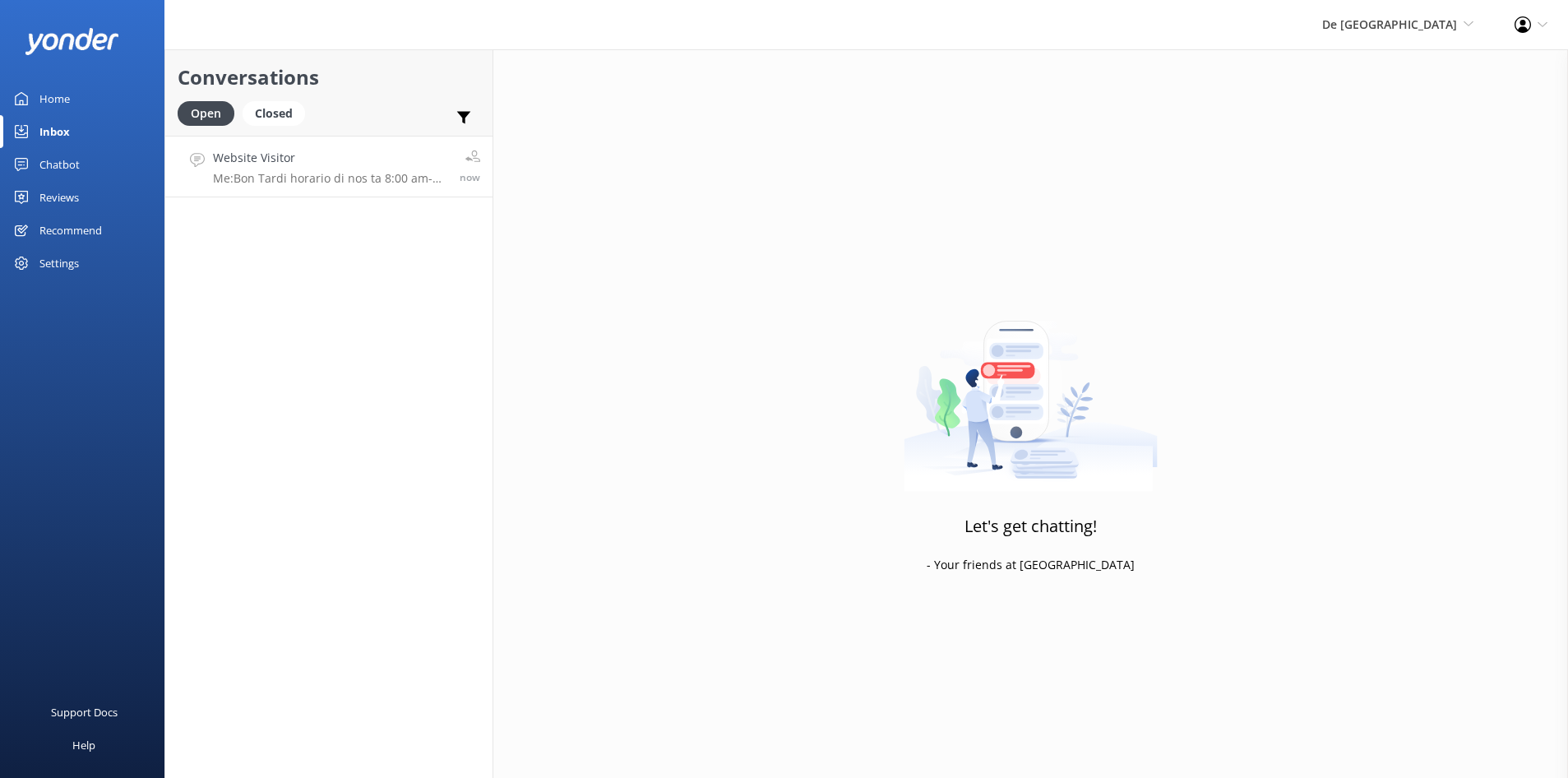
click at [330, 166] on h4 "Website Visitor" at bounding box center [330, 157] width 234 height 18
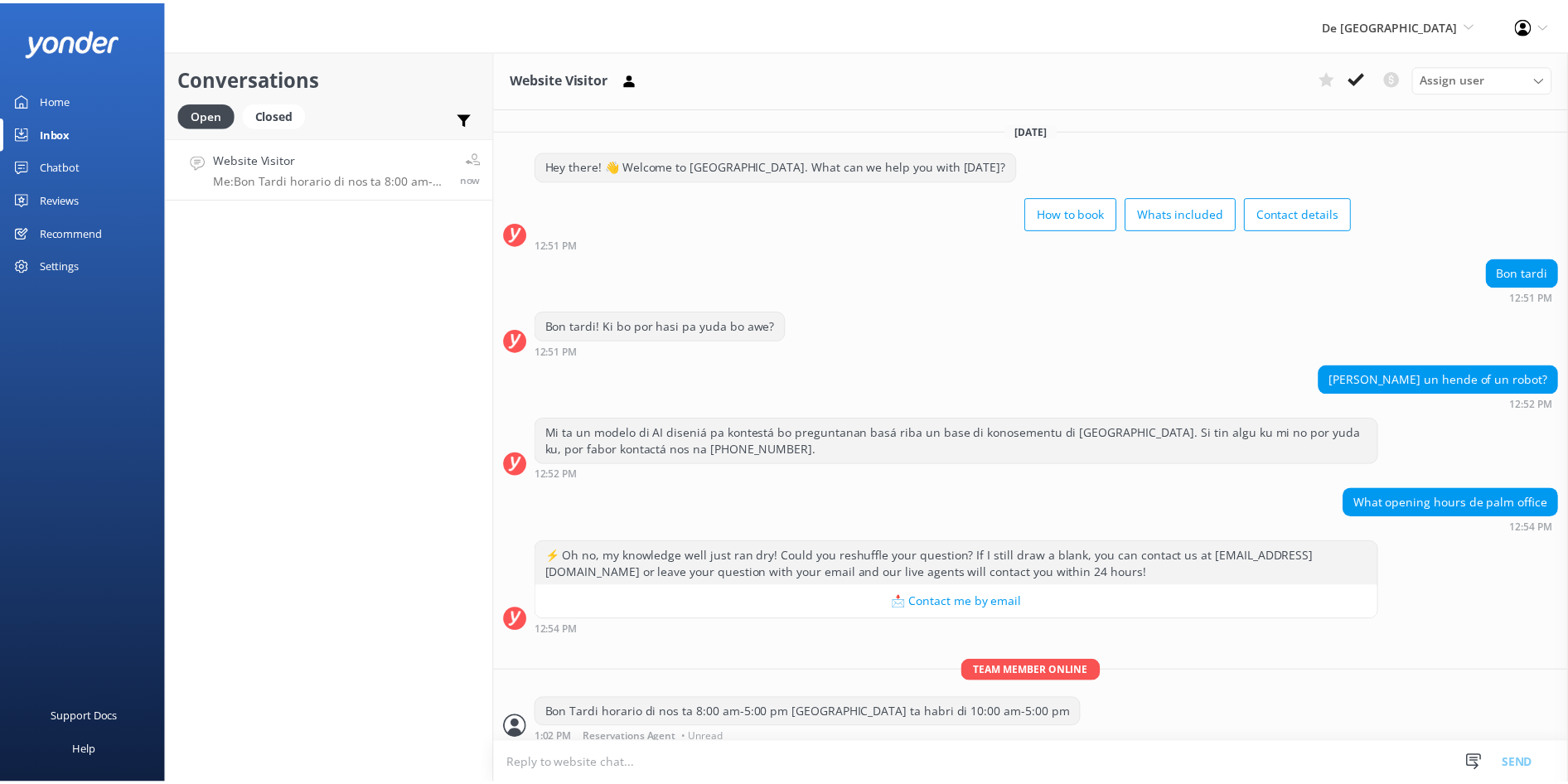
scroll to position [9, 0]
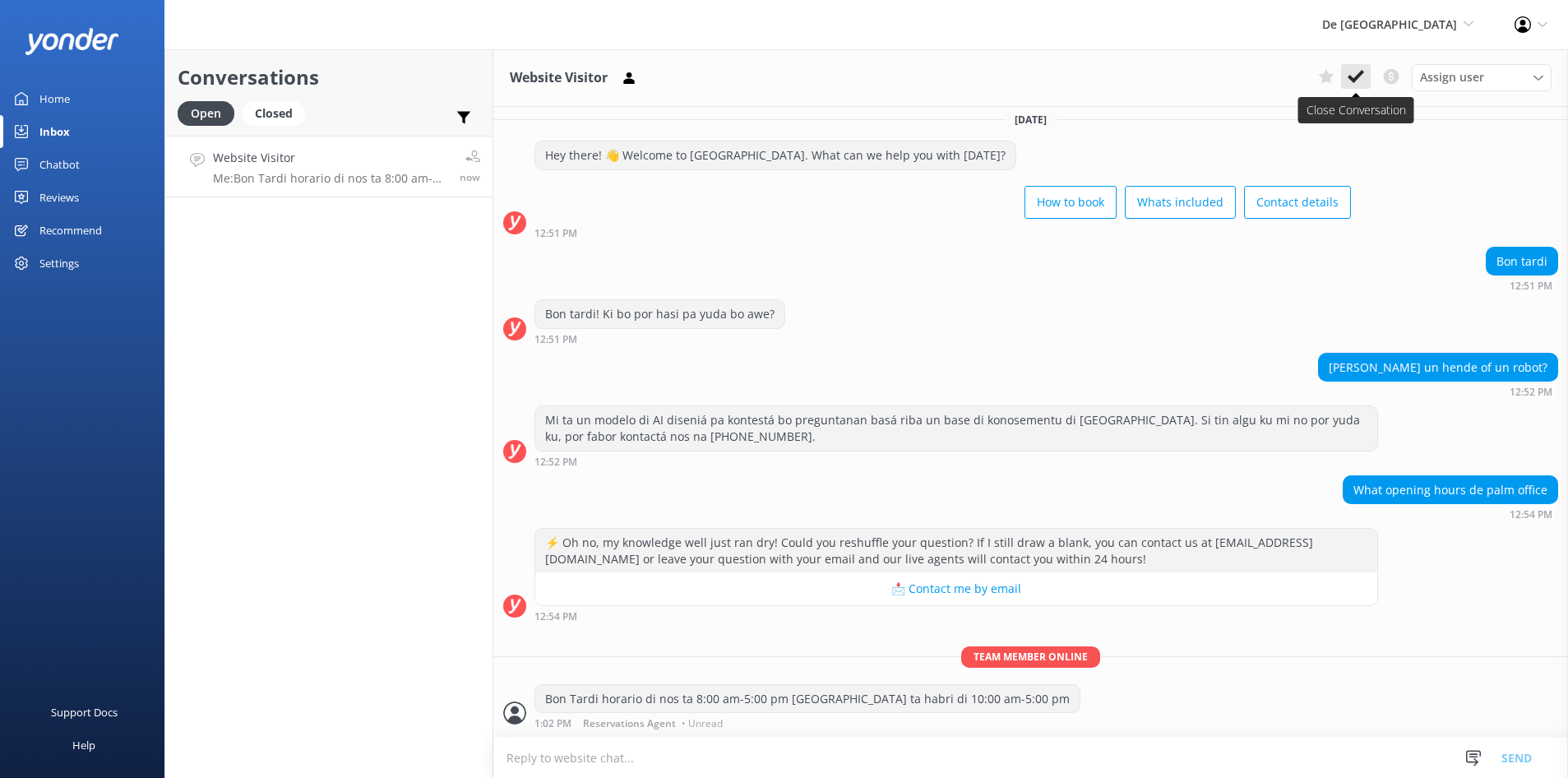
click at [1357, 78] on use at bounding box center [1355, 76] width 16 height 13
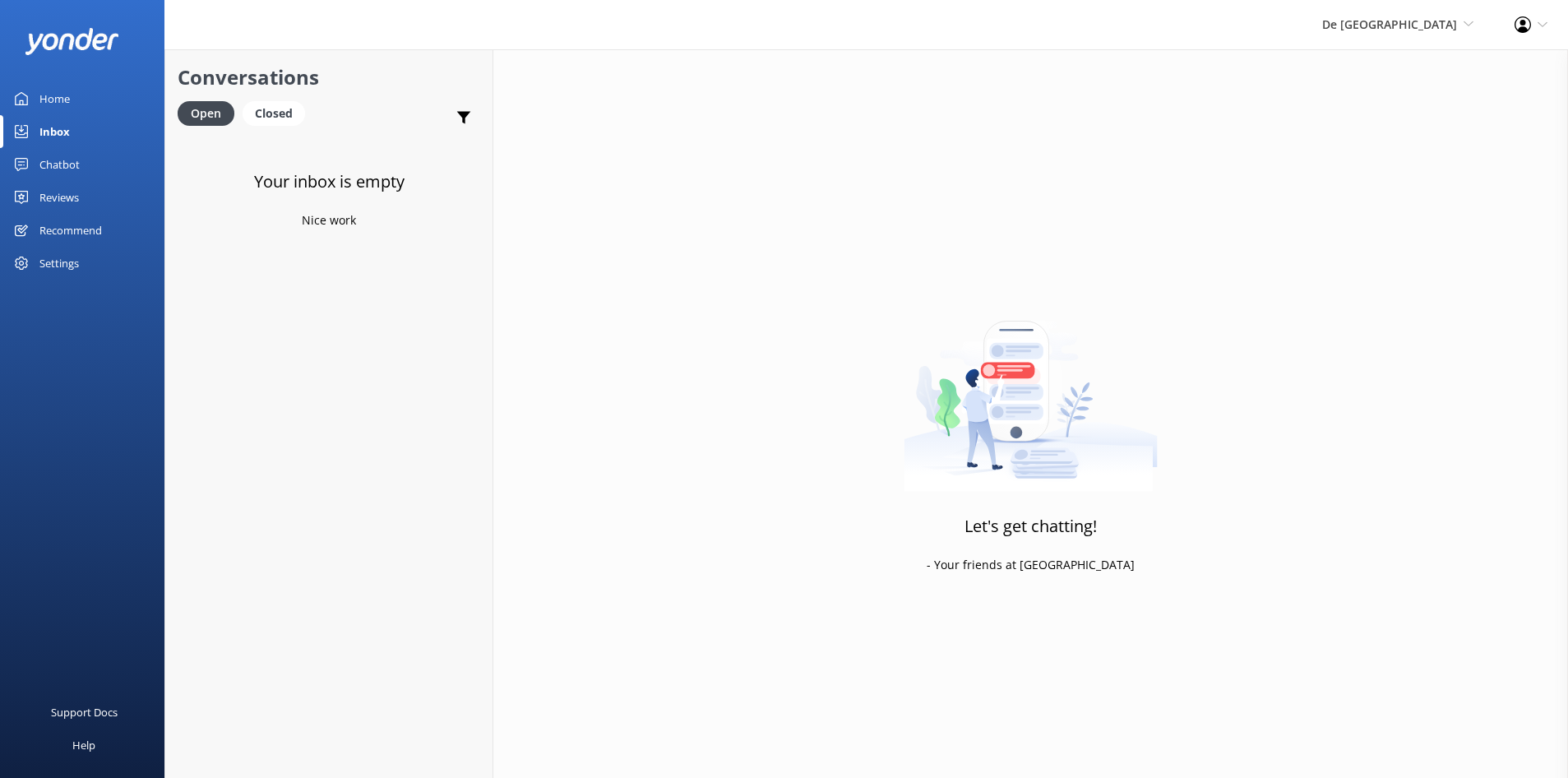
click at [1475, 21] on div "De Palm Island De Palm Island Aruba's Activities Expert The Captain" at bounding box center [1397, 25] width 192 height 50
click at [1377, 147] on link "The Captain" at bounding box center [1412, 149] width 165 height 39
